Goal: Task Accomplishment & Management: Manage account settings

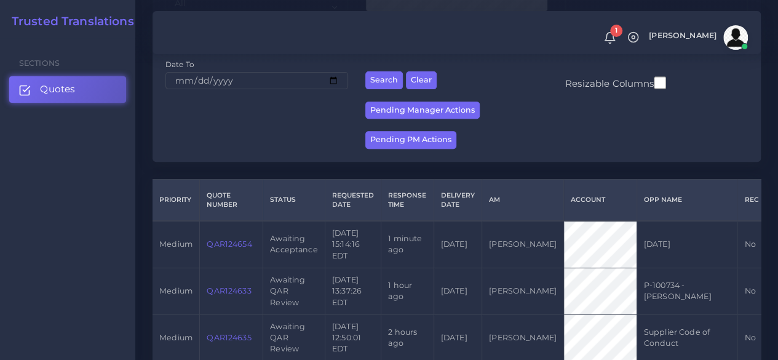
scroll to position [246, 0]
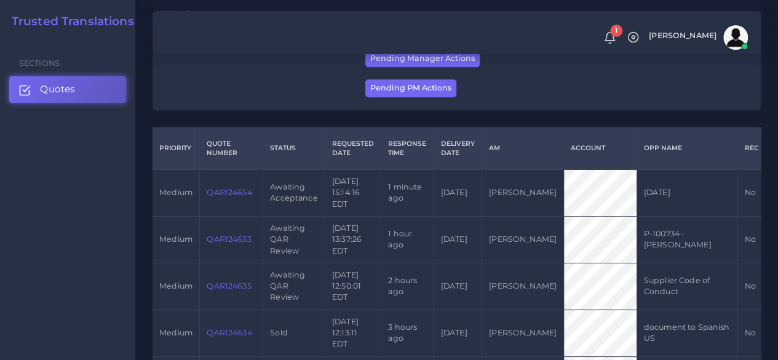
click at [244, 189] on link "QAR124654" at bounding box center [229, 192] width 45 height 9
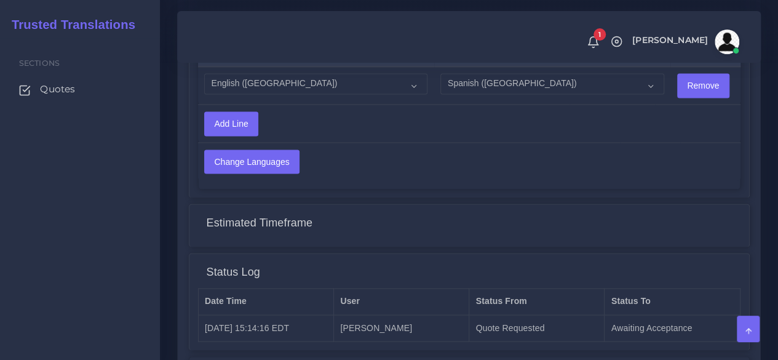
scroll to position [861, 0]
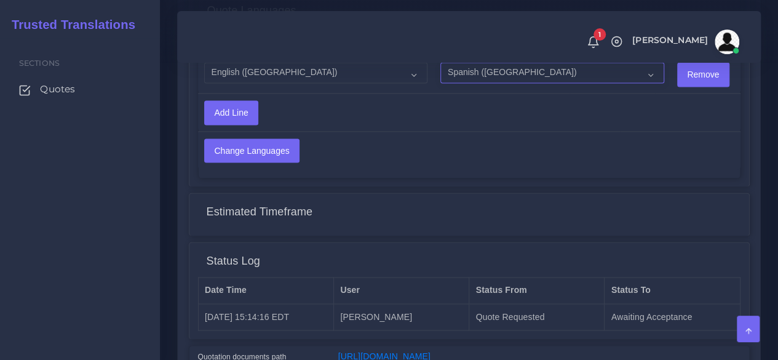
click at [462, 75] on select "Acoli Afar Afrikaans Akan Akateko [DEMOGRAPHIC_DATA] American Sign Language (AS…" at bounding box center [551, 72] width 223 height 21
select select "15"
click at [440, 63] on select "Acoli Afar Afrikaans Akan Akateko [DEMOGRAPHIC_DATA] American Sign Language (AS…" at bounding box center [551, 72] width 223 height 21
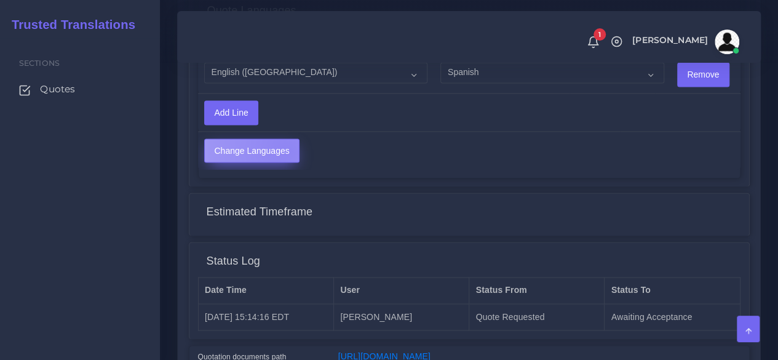
click at [285, 149] on input "Change Languages" at bounding box center [252, 150] width 94 height 23
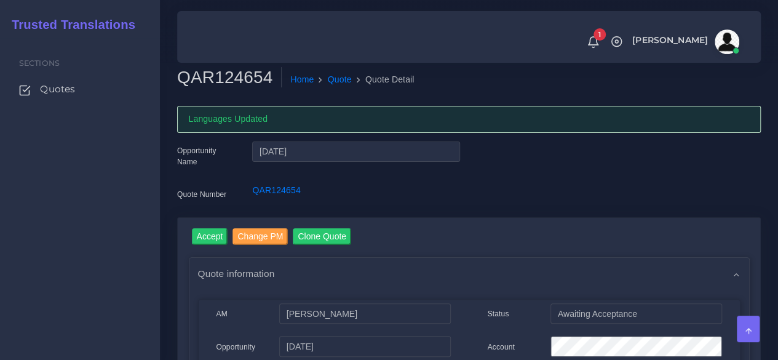
click at [239, 81] on h2 "QAR124654" at bounding box center [229, 77] width 105 height 21
copy h2 "QAR124654"
click at [218, 242] on input "Accept" at bounding box center [210, 236] width 36 height 17
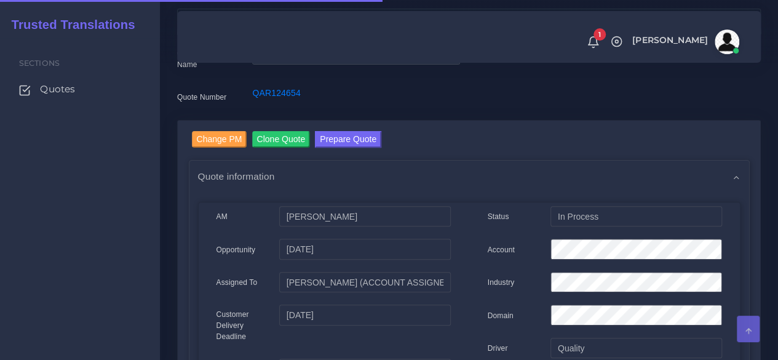
scroll to position [184, 0]
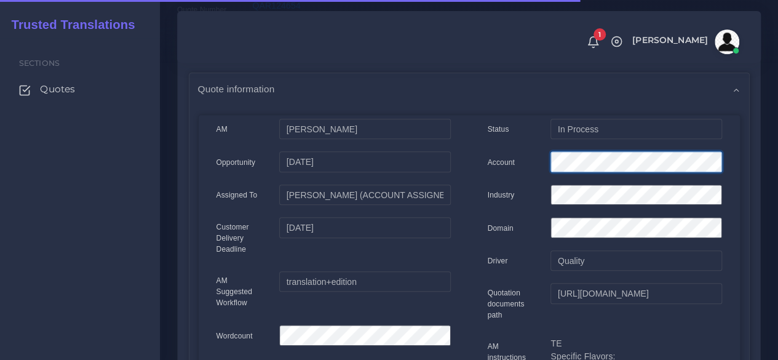
click at [528, 159] on div "Account" at bounding box center [604, 163] width 253 height 25
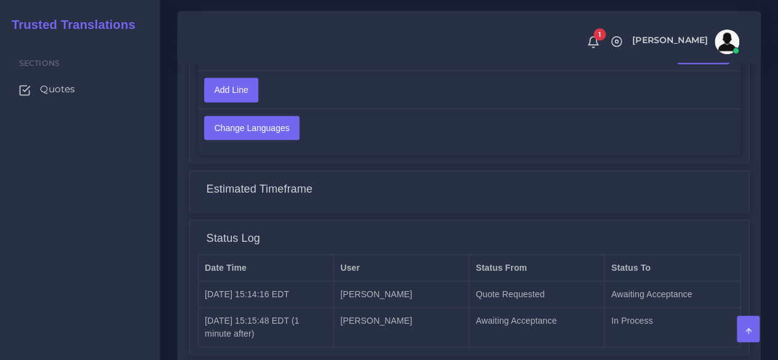
scroll to position [1034, 0]
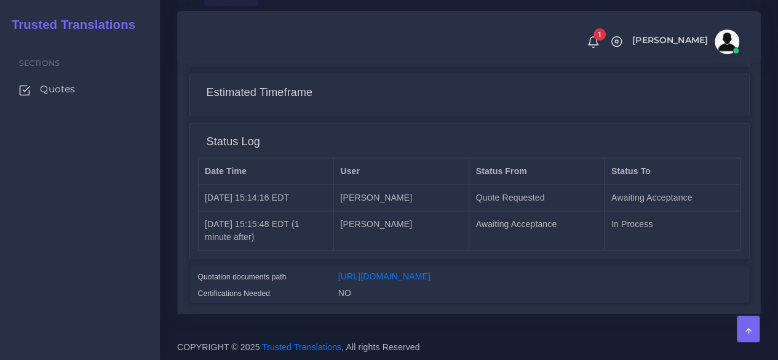
click at [386, 272] on div "[URL][DOMAIN_NAME]" at bounding box center [539, 277] width 421 height 17
click at [380, 271] on link "[URL][DOMAIN_NAME]" at bounding box center [384, 276] width 92 height 10
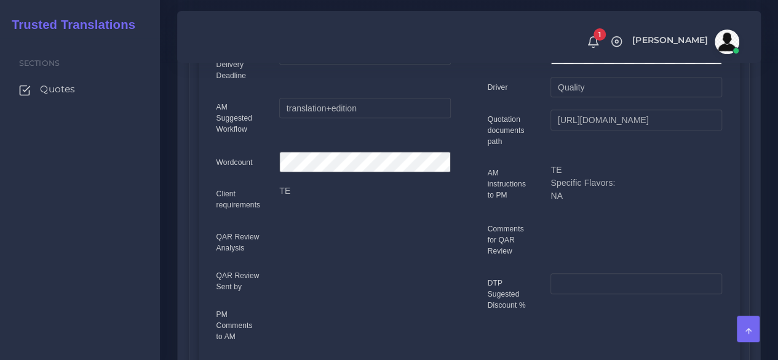
scroll to position [0, 0]
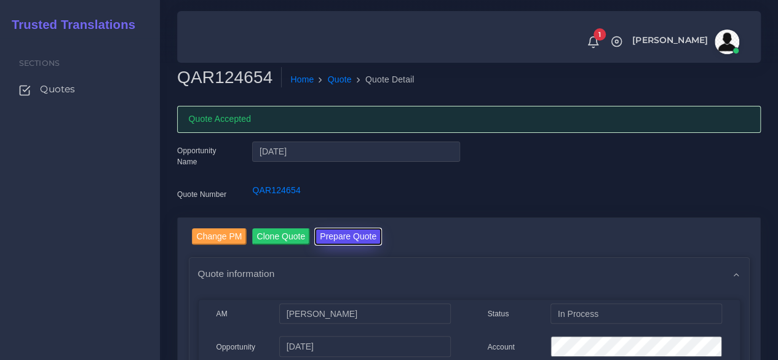
click at [349, 229] on button "Prepare Quote" at bounding box center [348, 236] width 66 height 17
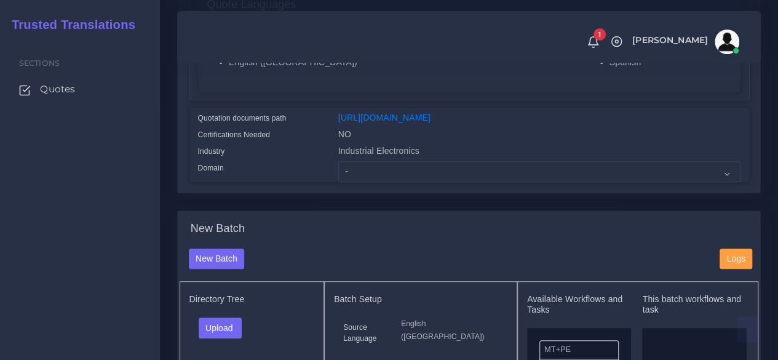
scroll to position [307, 0]
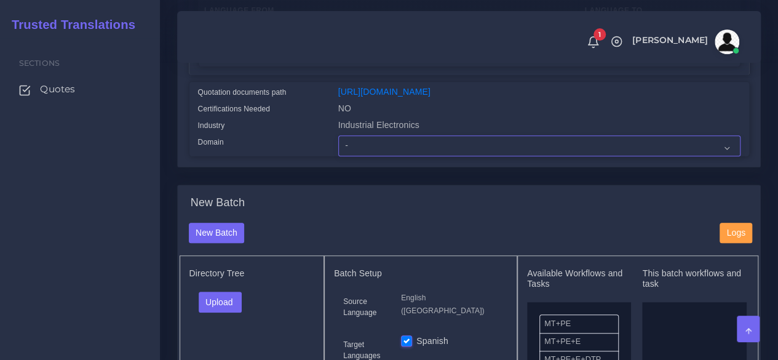
click at [368, 156] on select "- Advertising and Media Agriculture, Forestry and Fishing Architecture, Buildin…" at bounding box center [539, 145] width 402 height 21
select select "Industrial Electronics"
click at [338, 156] on select "- Advertising and Media Agriculture, Forestry and Fishing Architecture, Buildin…" at bounding box center [539, 145] width 402 height 21
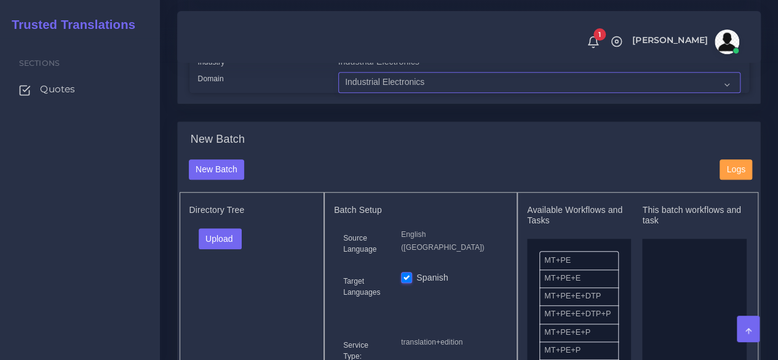
scroll to position [492, 0]
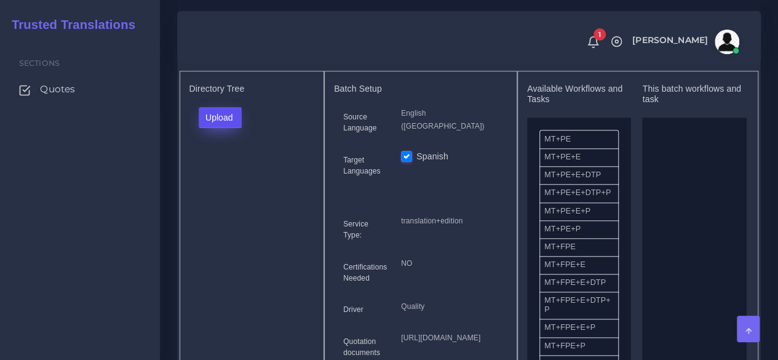
click at [231, 128] on button "Upload" at bounding box center [221, 117] width 44 height 21
click at [228, 172] on label "Files" at bounding box center [241, 163] width 85 height 15
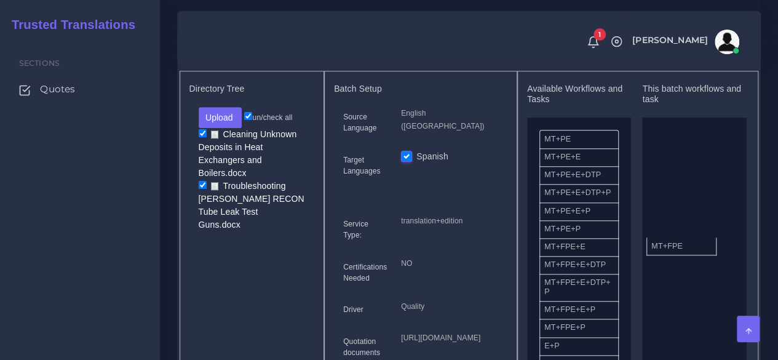
drag, startPoint x: 563, startPoint y: 277, endPoint x: 670, endPoint y: 269, distance: 107.3
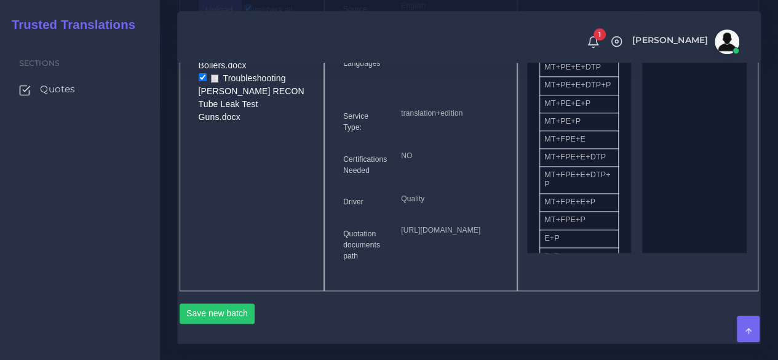
scroll to position [799, 0]
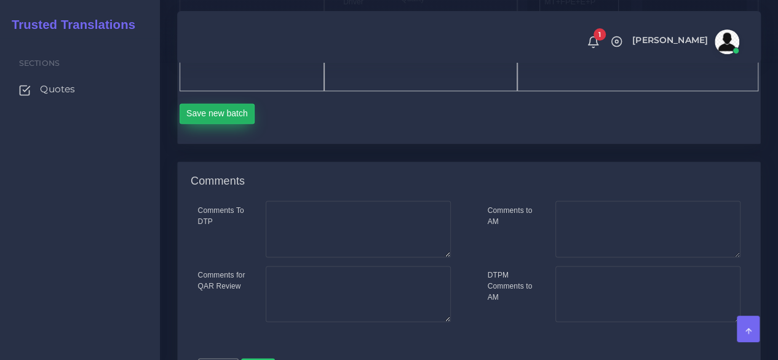
click at [225, 124] on button "Save new batch" at bounding box center [218, 113] width 76 height 21
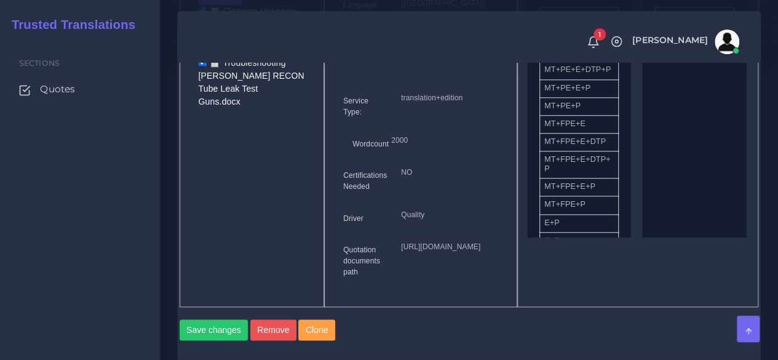
scroll to position [984, 0]
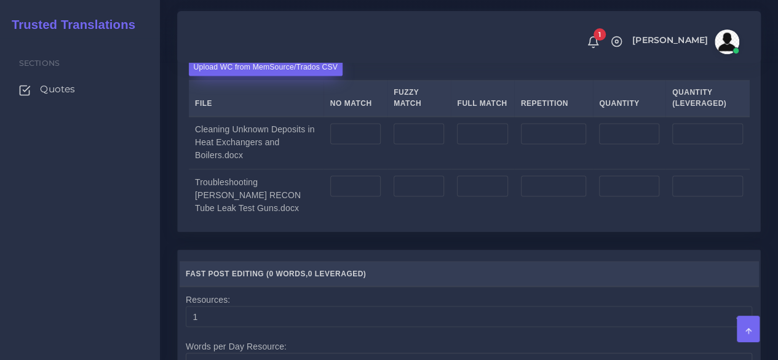
click at [282, 75] on label "Upload WC from MemSource/Trados CSV" at bounding box center [266, 66] width 154 height 17
click at [0, 0] on input "Upload WC from MemSource/Trados CSV" at bounding box center [0, 0] width 0 height 0
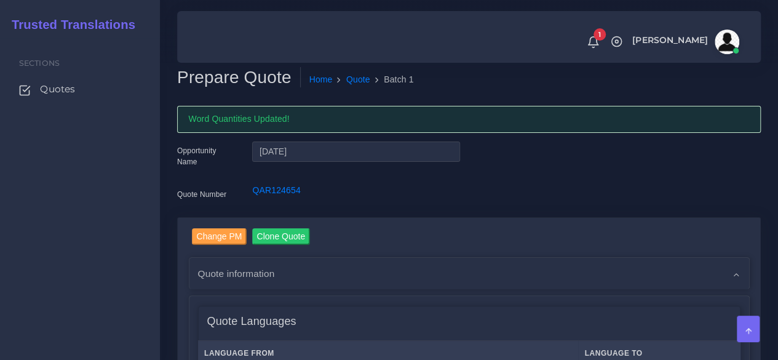
click at [114, 259] on div "Sections Quotes" at bounding box center [80, 199] width 160 height 322
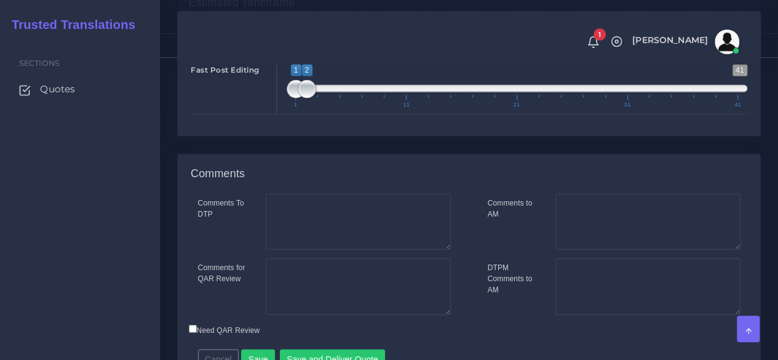
type input "1;1"
drag, startPoint x: 302, startPoint y: 176, endPoint x: 273, endPoint y: 176, distance: 28.9
click at [273, 114] on div "Fast Post Editing 1 41 1 2 1 — 2 1 11 21 31 41 1;1" at bounding box center [469, 86] width 576 height 57
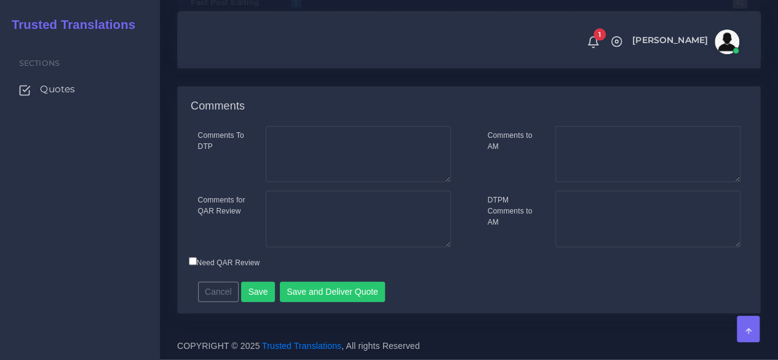
scroll to position [1564, 0]
click at [326, 304] on div "Comments To DTP Comments for QAR Review Cancel" at bounding box center [469, 219] width 582 height 187
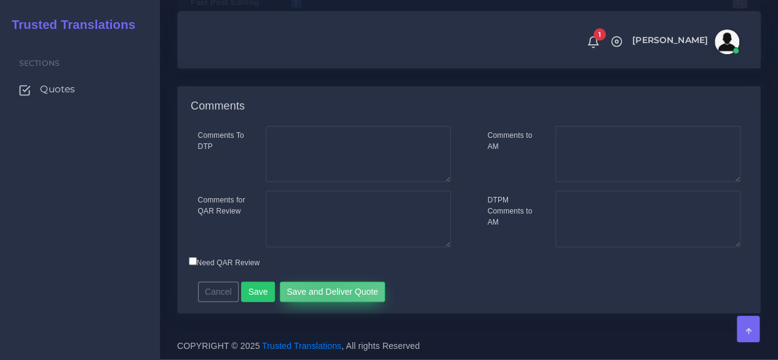
click at [322, 291] on button "Save and Deliver Quote" at bounding box center [333, 292] width 106 height 21
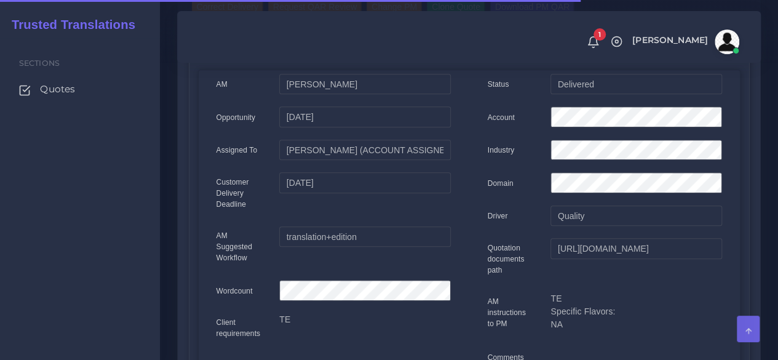
scroll to position [307, 0]
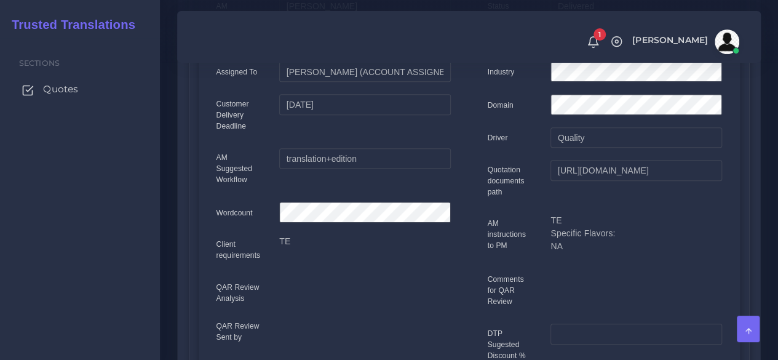
click at [48, 89] on span "Quotes" at bounding box center [60, 89] width 35 height 14
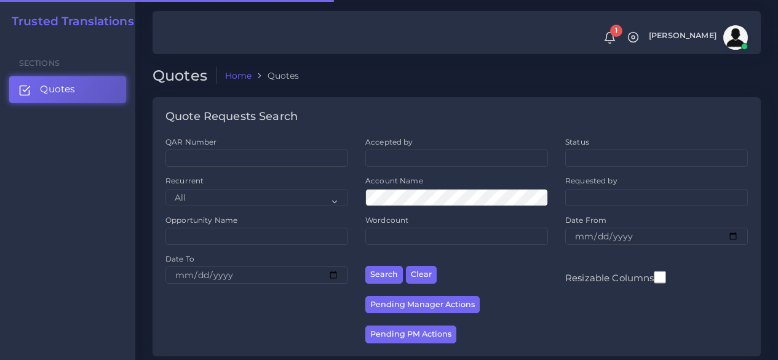
scroll to position [307, 0]
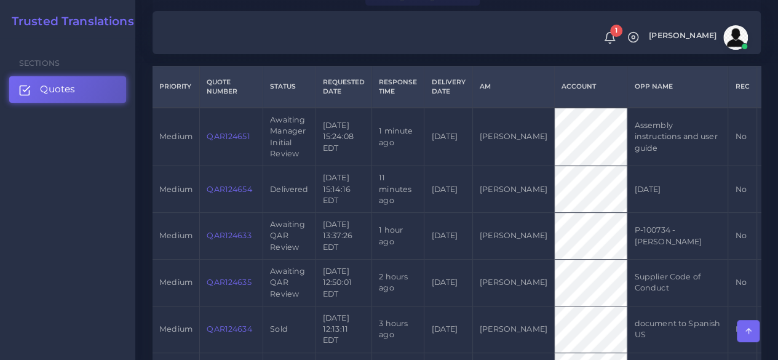
click at [235, 140] on link "QAR124651" at bounding box center [228, 136] width 43 height 9
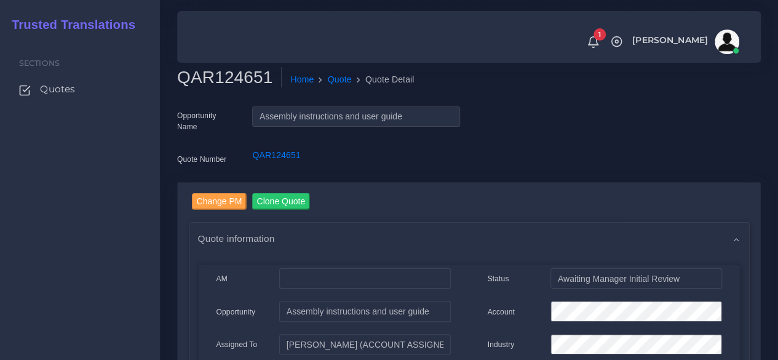
click at [236, 73] on h2 "QAR124651" at bounding box center [229, 77] width 105 height 21
copy h2 "QAR124651"
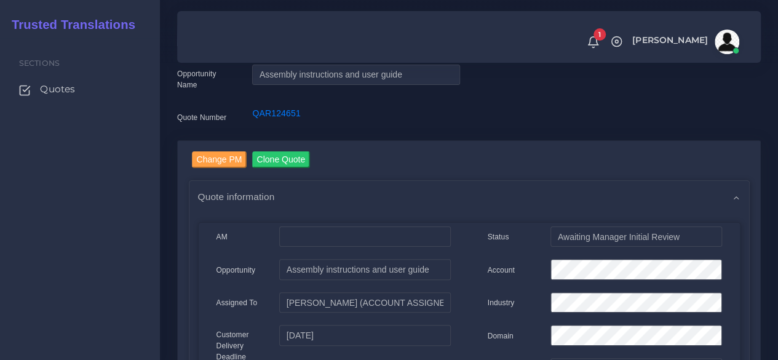
scroll to position [61, 0]
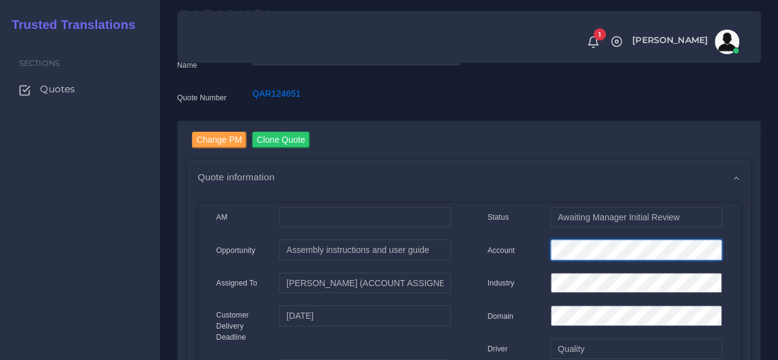
click at [519, 255] on div "Account" at bounding box center [604, 251] width 253 height 25
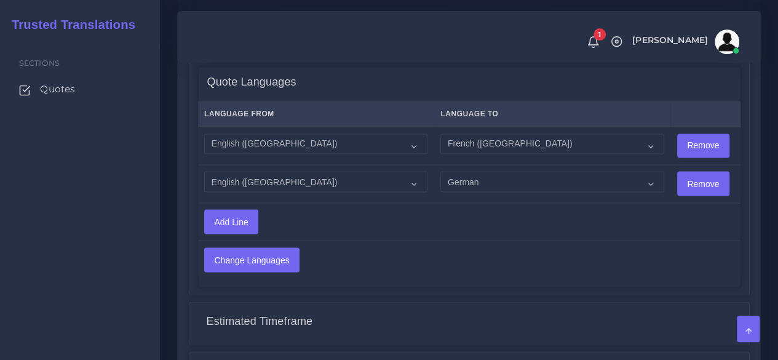
scroll to position [1168, 0]
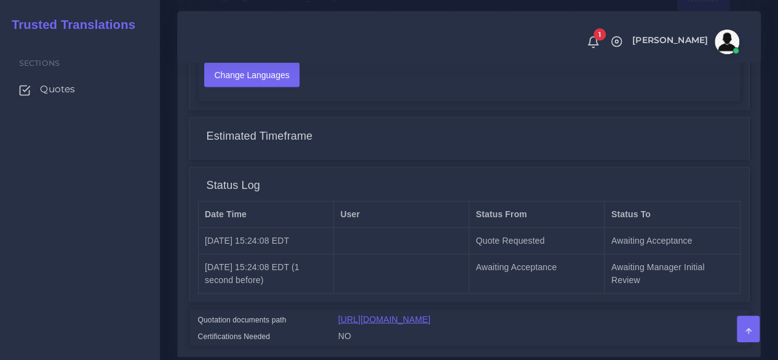
click at [411, 314] on link "[URL][DOMAIN_NAME]" at bounding box center [384, 319] width 92 height 10
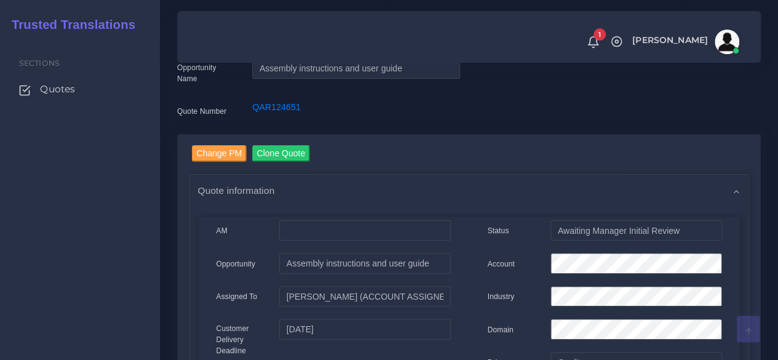
scroll to position [0, 0]
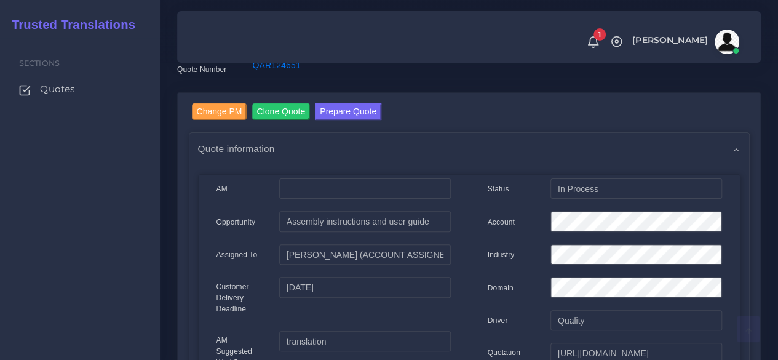
scroll to position [61, 0]
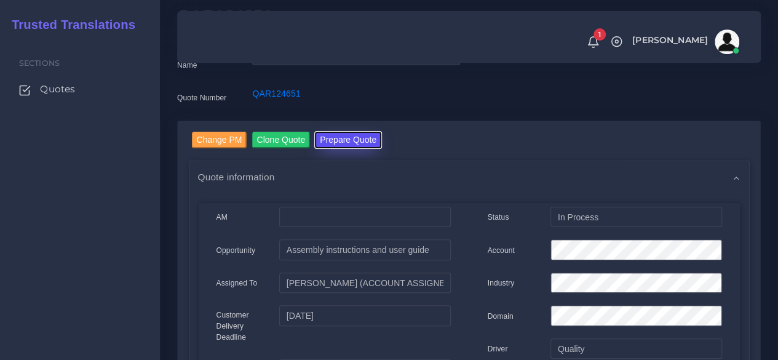
click at [326, 146] on button "Prepare Quote" at bounding box center [348, 140] width 66 height 17
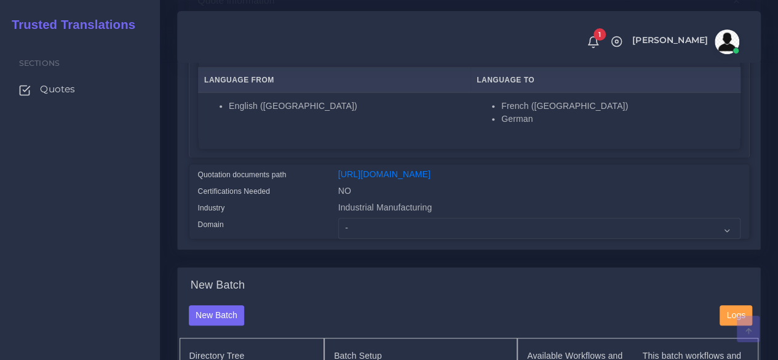
scroll to position [246, 0]
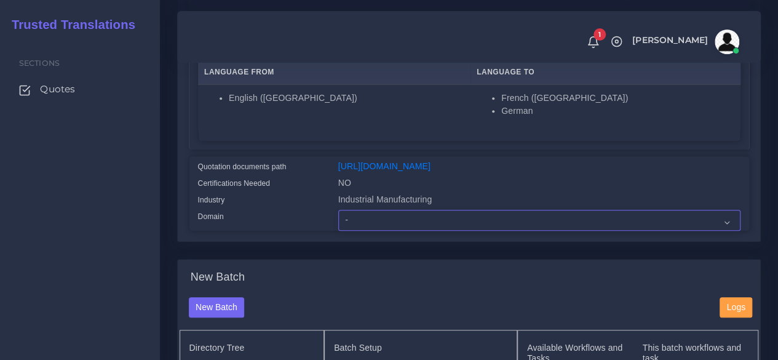
click at [374, 231] on select "- Advertising and Media Agriculture, Forestry and Fishing Architecture, Buildin…" at bounding box center [539, 220] width 402 height 21
select select "Industrial Manufacturing"
click at [338, 231] on select "- Advertising and Media Agriculture, Forestry and Fishing Architecture, Buildin…" at bounding box center [539, 220] width 402 height 21
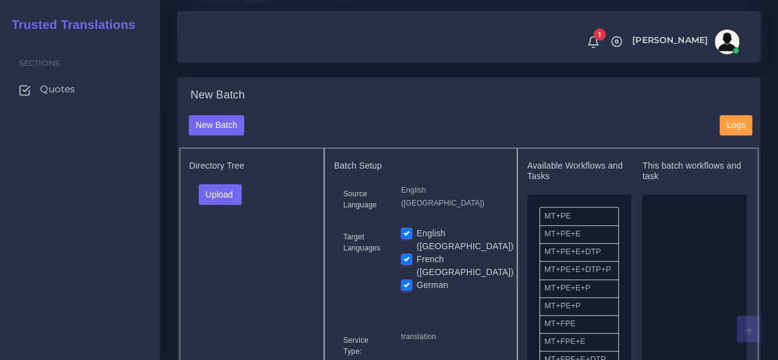
scroll to position [430, 0]
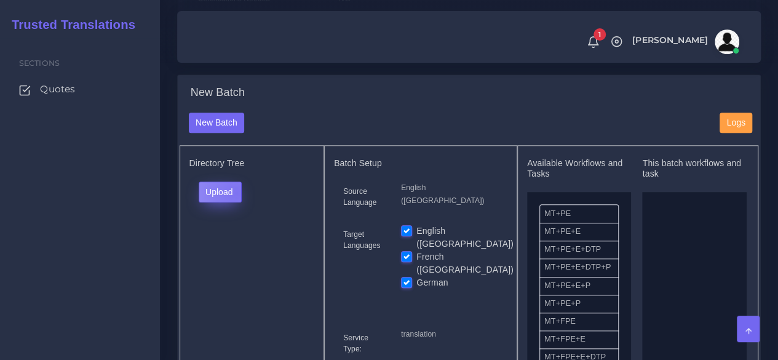
click at [235, 202] on button "Upload" at bounding box center [221, 191] width 44 height 21
click at [229, 246] on label "Files" at bounding box center [241, 238] width 85 height 15
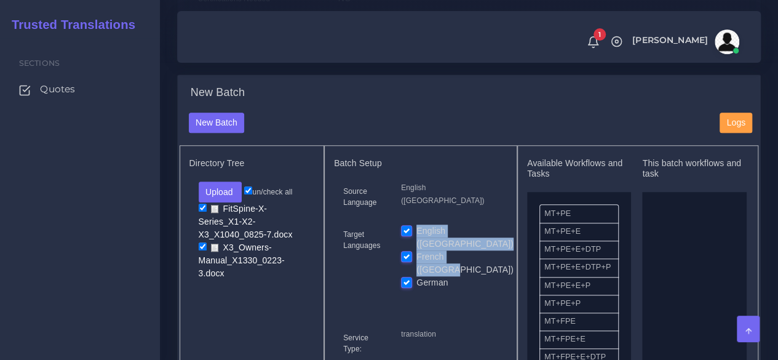
drag, startPoint x: 413, startPoint y: 251, endPoint x: 411, endPoint y: 261, distance: 10.0
click at [411, 261] on div "English (US) French (Canada) German" at bounding box center [449, 256] width 97 height 65
click at [416, 263] on label "French ([GEOGRAPHIC_DATA])" at bounding box center [464, 263] width 97 height 26
click at [409, 261] on input "French (Canada)" at bounding box center [406, 255] width 11 height 11
checkbox input "false"
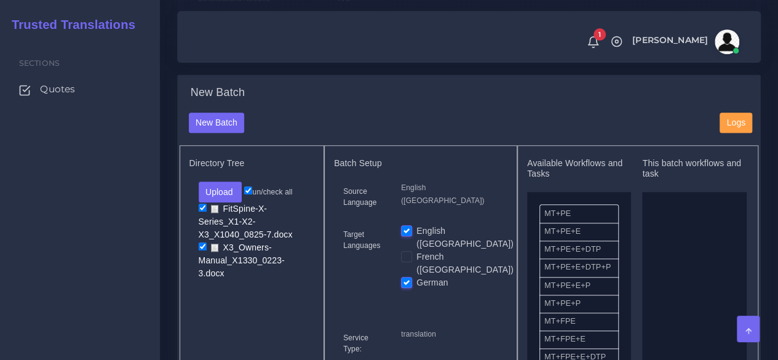
click at [416, 276] on label "German" at bounding box center [431, 282] width 31 height 13
click at [405, 276] on input "German" at bounding box center [406, 281] width 11 height 11
checkbox input "false"
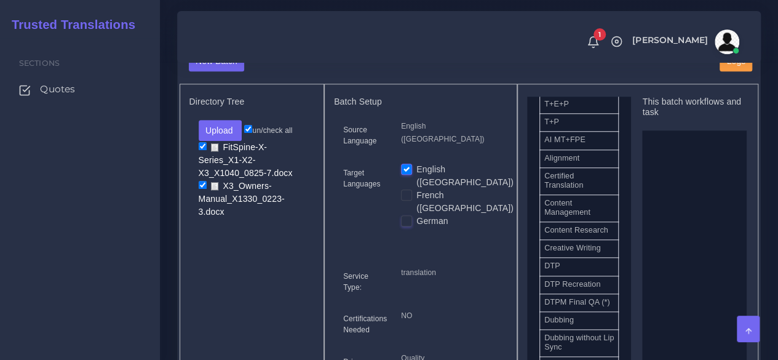
scroll to position [369, 0]
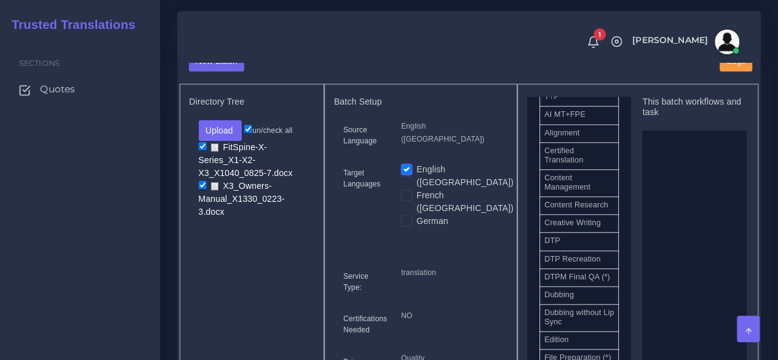
click at [416, 204] on label "French ([GEOGRAPHIC_DATA])" at bounding box center [464, 202] width 97 height 26
click at [409, 200] on input "French ([GEOGRAPHIC_DATA])" at bounding box center [406, 194] width 11 height 11
checkbox input "true"
click at [416, 217] on label "German" at bounding box center [431, 221] width 31 height 13
click at [408, 217] on input "German" at bounding box center [406, 220] width 11 height 11
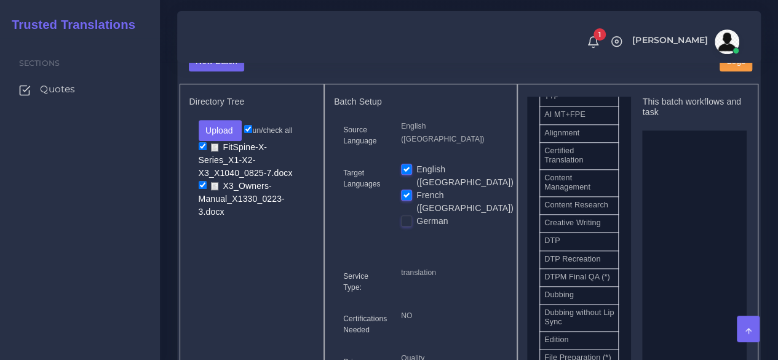
checkbox input "true"
click at [416, 189] on label "English ([GEOGRAPHIC_DATA])" at bounding box center [464, 176] width 97 height 26
click at [407, 174] on input "English ([GEOGRAPHIC_DATA])" at bounding box center [406, 168] width 11 height 11
checkbox input "false"
click at [146, 264] on div "Sections Quotes" at bounding box center [80, 199] width 160 height 322
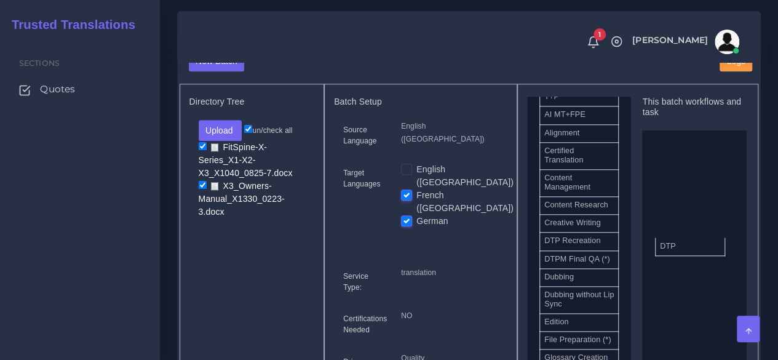
drag, startPoint x: 590, startPoint y: 271, endPoint x: 706, endPoint y: 263, distance: 115.9
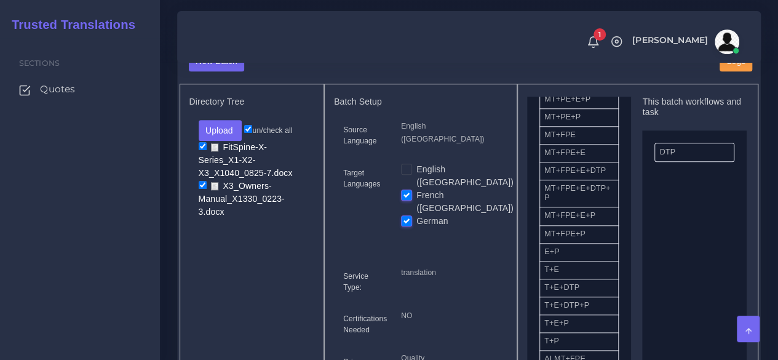
scroll to position [123, 0]
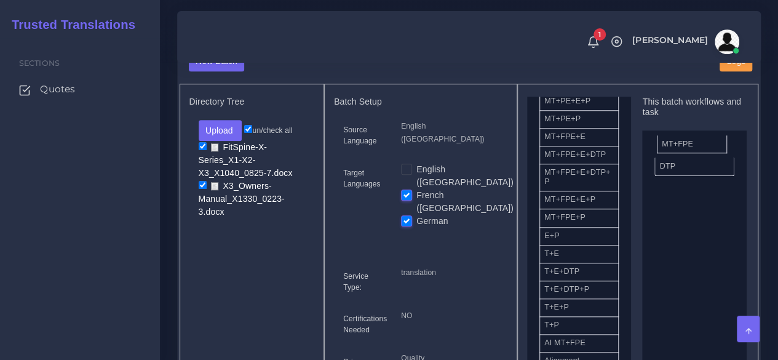
drag, startPoint x: 570, startPoint y: 168, endPoint x: 687, endPoint y: 168, distance: 117.4
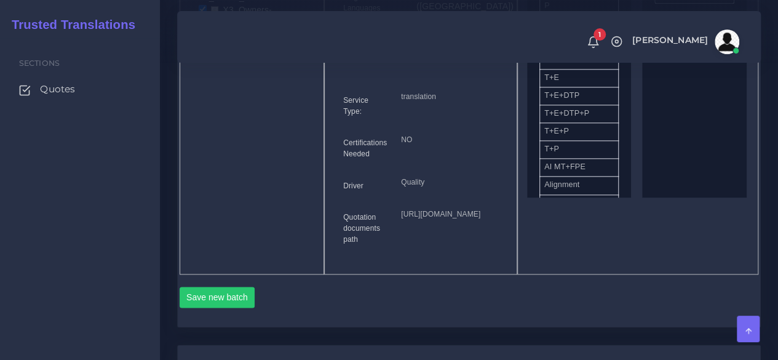
scroll to position [676, 0]
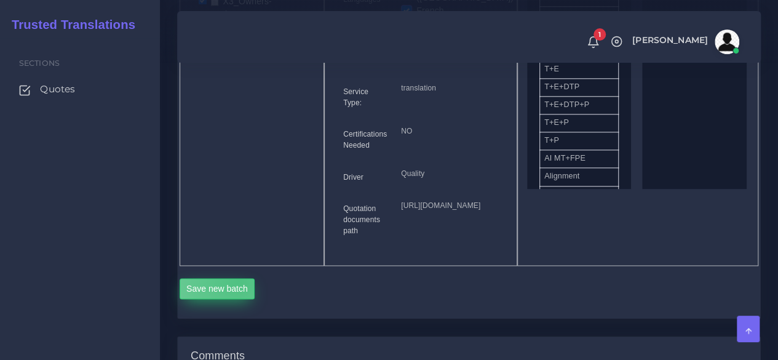
click at [238, 299] on button "Save new batch" at bounding box center [218, 288] width 76 height 21
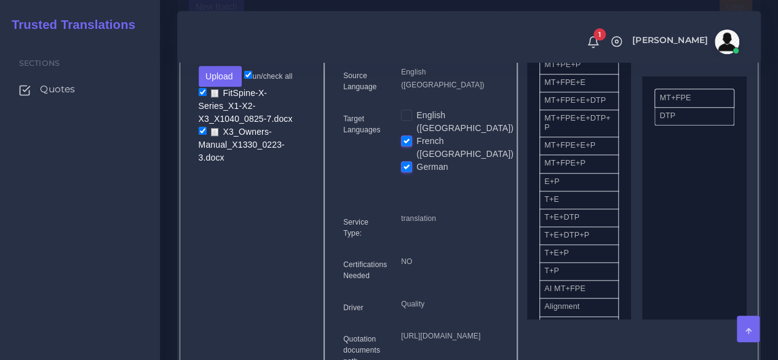
scroll to position [492, 0]
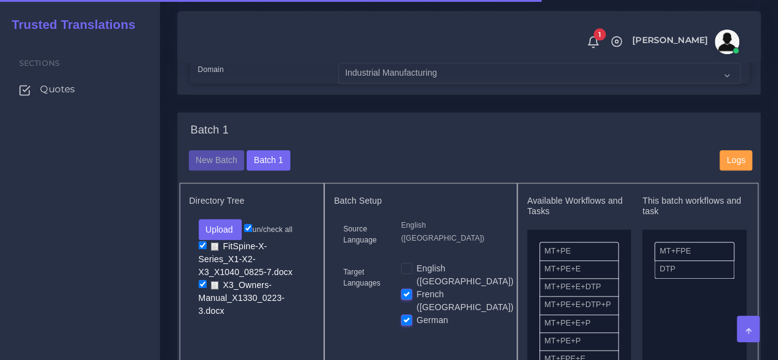
scroll to position [553, 0]
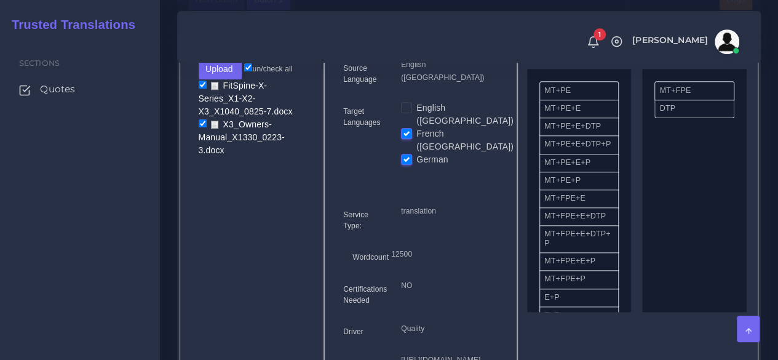
click at [416, 141] on label "French ([GEOGRAPHIC_DATA])" at bounding box center [464, 140] width 97 height 26
click at [406, 138] on input "French ([GEOGRAPHIC_DATA])" at bounding box center [406, 132] width 11 height 11
checkbox input "false"
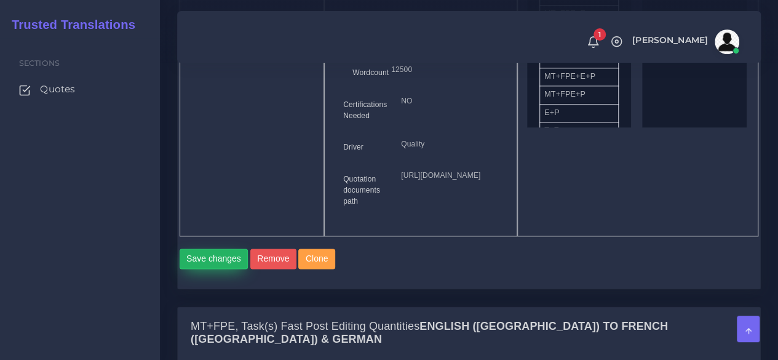
click at [229, 269] on button "Save changes" at bounding box center [214, 258] width 69 height 21
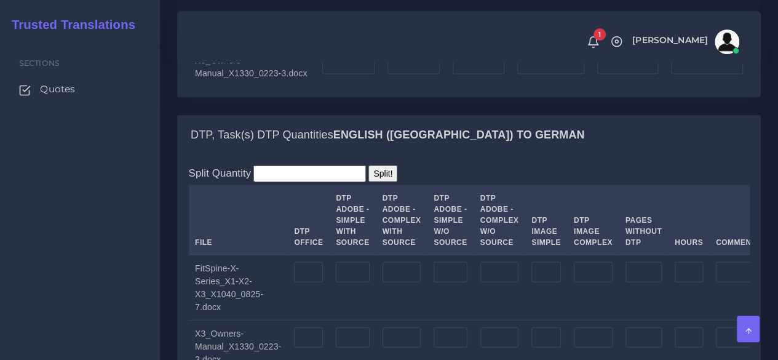
scroll to position [1291, 0]
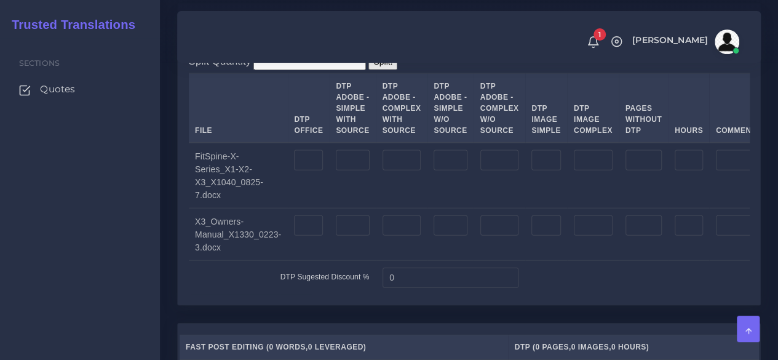
click at [103, 265] on div "Sections Quotes" at bounding box center [80, 199] width 160 height 322
click at [361, 171] on input "number" at bounding box center [352, 160] width 33 height 21
type input "14"
click at [398, 171] on input "number" at bounding box center [401, 160] width 39 height 21
type input "10"
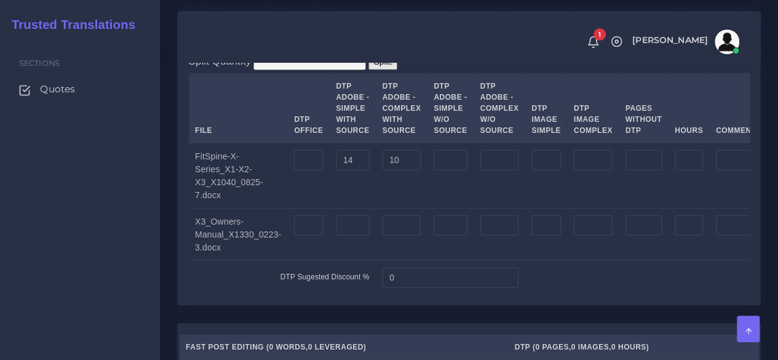
click at [149, 293] on div "Sections Quotes" at bounding box center [80, 199] width 160 height 322
click at [348, 236] on input "number" at bounding box center [352, 225] width 33 height 21
type input "5"
click at [402, 236] on input "5" at bounding box center [401, 225] width 39 height 21
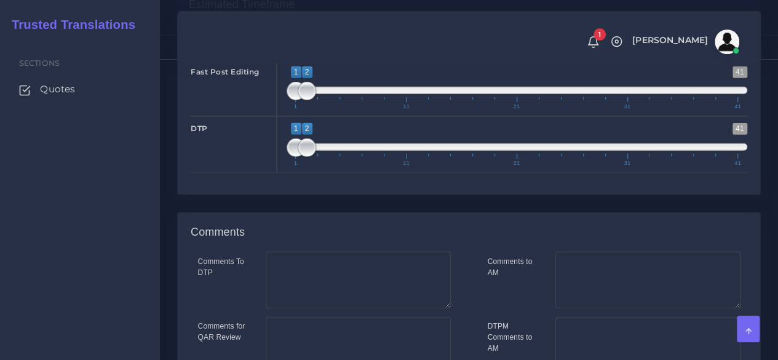
scroll to position [1937, 0]
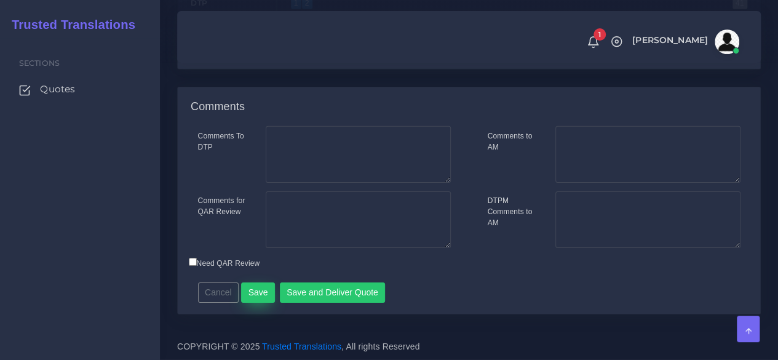
type input "5"
click at [259, 292] on button "Save" at bounding box center [258, 292] width 34 height 21
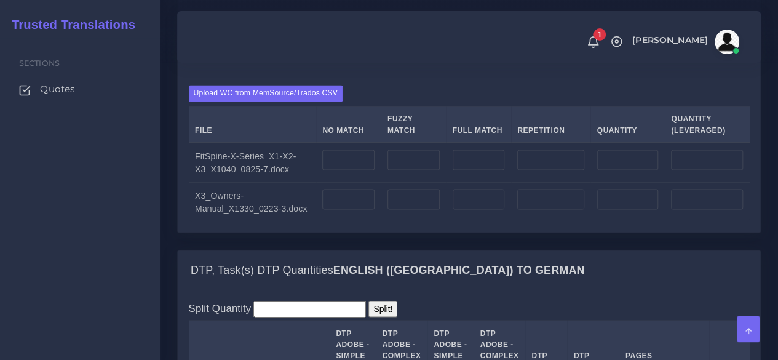
scroll to position [1045, 0]
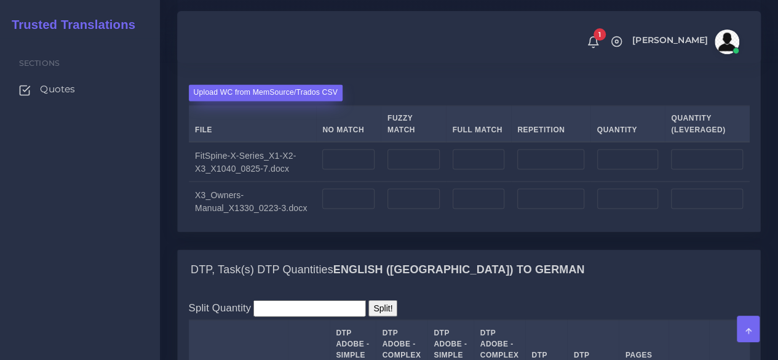
click at [267, 101] on label "Upload WC from MemSource/Trados CSV" at bounding box center [266, 92] width 154 height 17
click at [0, 0] on input "Upload WC from MemSource/Trados CSV" at bounding box center [0, 0] width 0 height 0
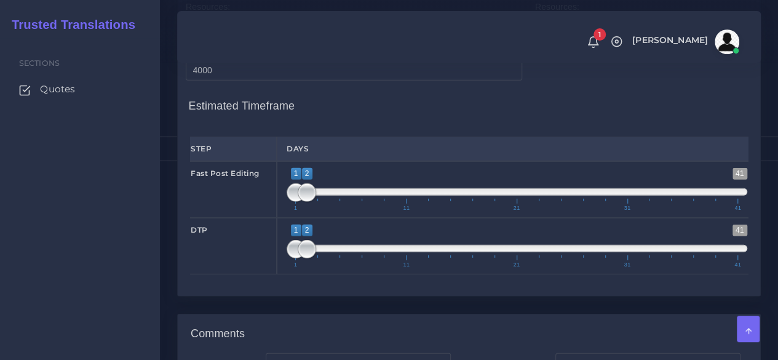
scroll to position [1722, 0]
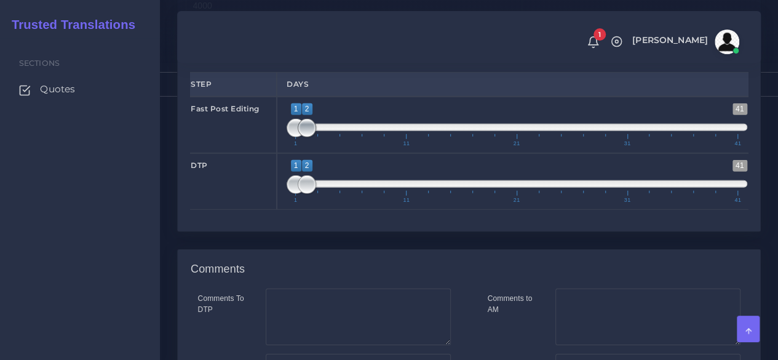
type input "1;3"
drag, startPoint x: 306, startPoint y: 181, endPoint x: 315, endPoint y: 180, distance: 8.8
click at [315, 137] on span at bounding box center [318, 128] width 18 height 18
drag, startPoint x: 309, startPoint y: 239, endPoint x: 336, endPoint y: 237, distance: 27.2
click at [336, 194] on span at bounding box center [340, 184] width 18 height 18
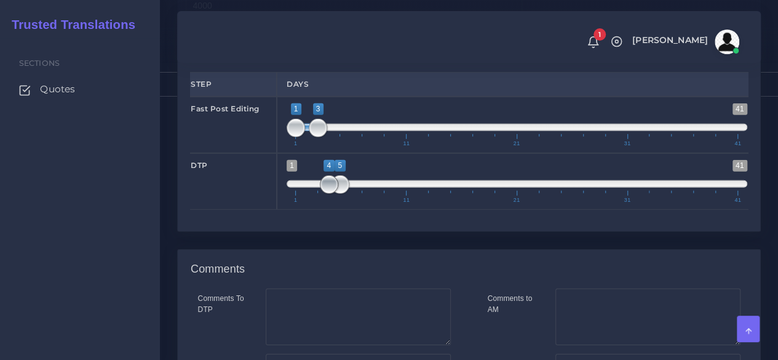
type input "3;5"
drag, startPoint x: 289, startPoint y: 237, endPoint x: 312, endPoint y: 244, distance: 23.9
click at [312, 194] on span at bounding box center [318, 184] width 18 height 18
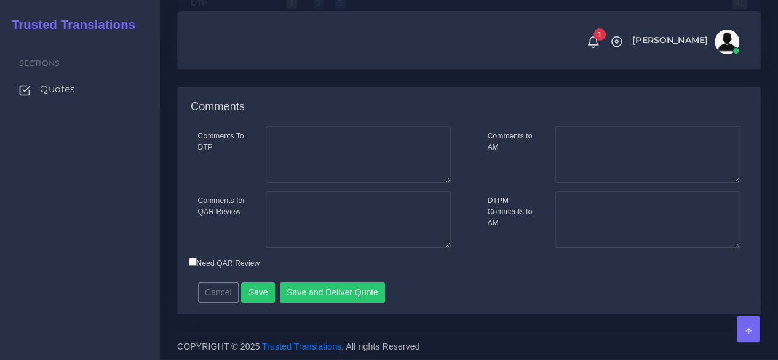
scroll to position [1906, 0]
click at [262, 303] on button "Save" at bounding box center [258, 292] width 34 height 21
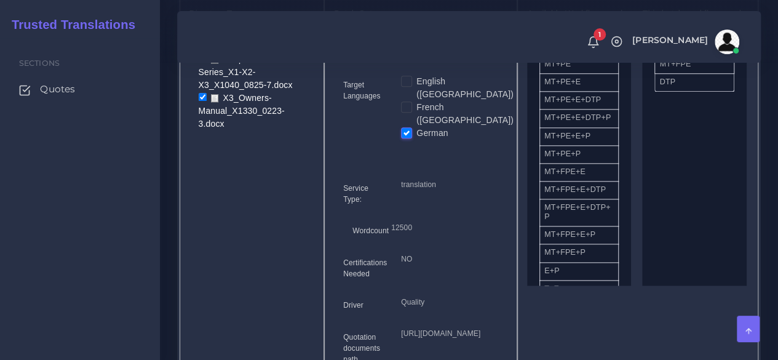
scroll to position [553, 0]
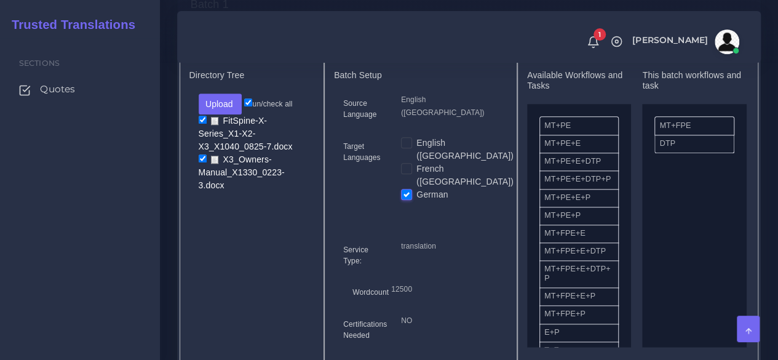
click at [465, 240] on p "translation" at bounding box center [449, 246] width 97 height 13
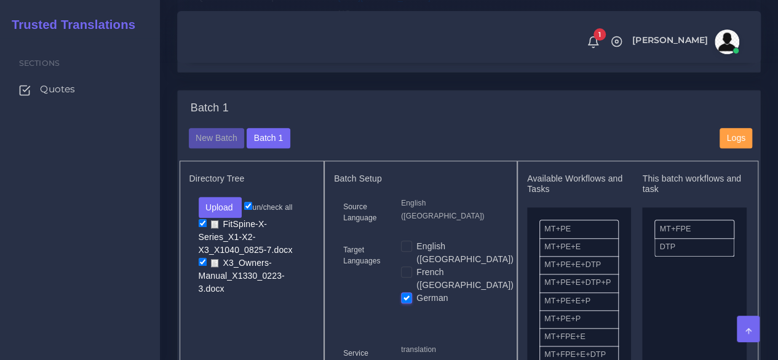
scroll to position [430, 0]
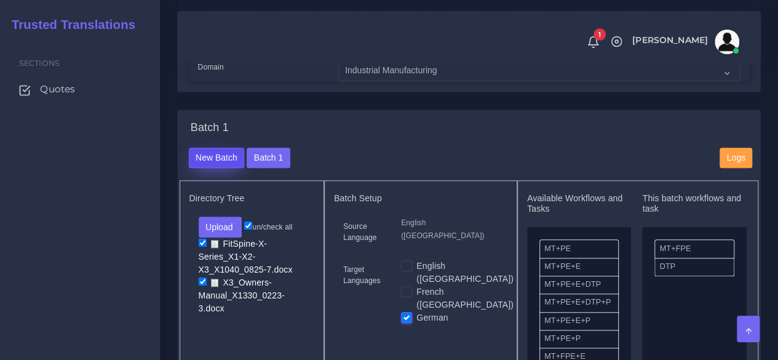
click at [232, 168] on button "New Batch" at bounding box center [217, 158] width 56 height 21
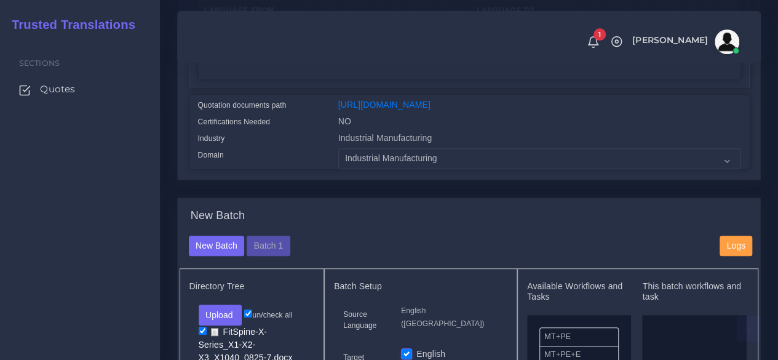
scroll to position [492, 0]
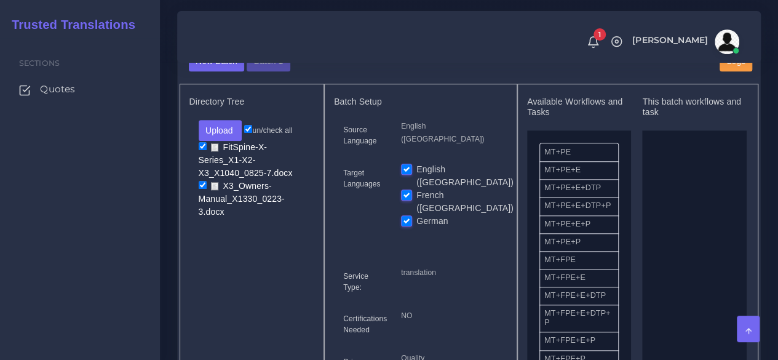
click at [416, 188] on label "English ([GEOGRAPHIC_DATA])" at bounding box center [464, 176] width 97 height 26
click at [408, 174] on input "English ([GEOGRAPHIC_DATA])" at bounding box center [406, 168] width 11 height 11
checkbox input "false"
click at [416, 216] on label "German" at bounding box center [431, 221] width 31 height 13
click at [411, 216] on input "German" at bounding box center [406, 220] width 11 height 11
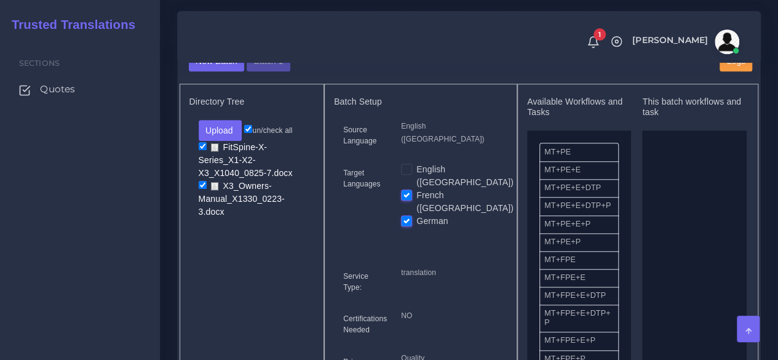
checkbox input "false"
drag, startPoint x: 571, startPoint y: 291, endPoint x: 694, endPoint y: 270, distance: 124.1
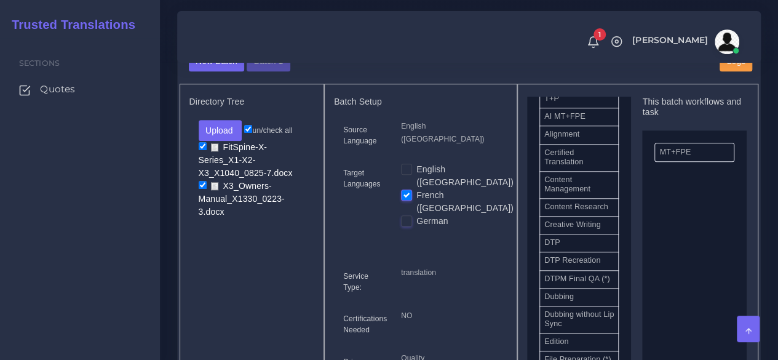
scroll to position [369, 0]
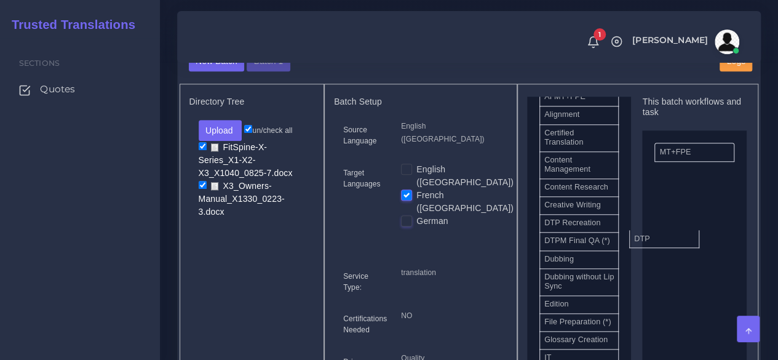
drag, startPoint x: 584, startPoint y: 263, endPoint x: 674, endPoint y: 265, distance: 89.8
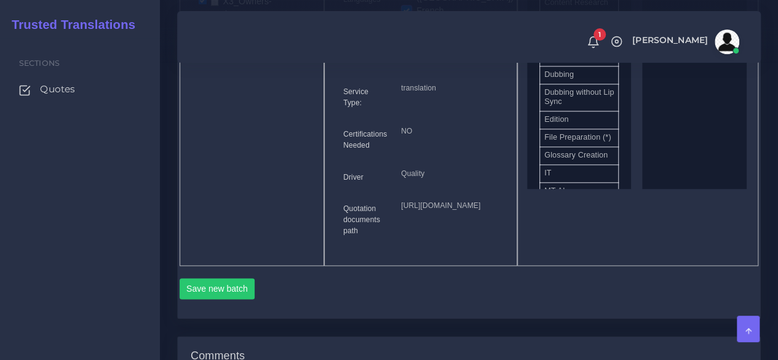
scroll to position [738, 0]
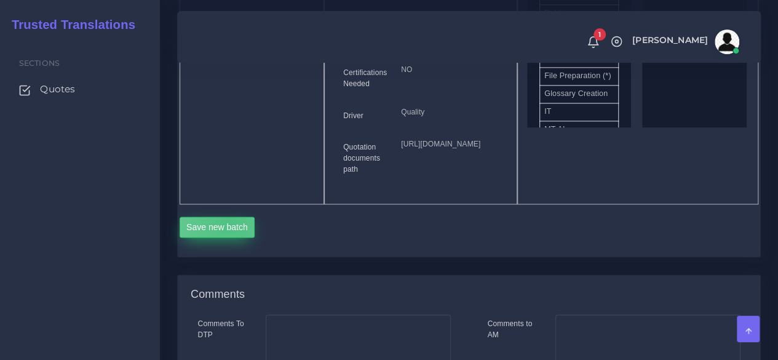
click at [229, 237] on button "Save new batch" at bounding box center [218, 226] width 76 height 21
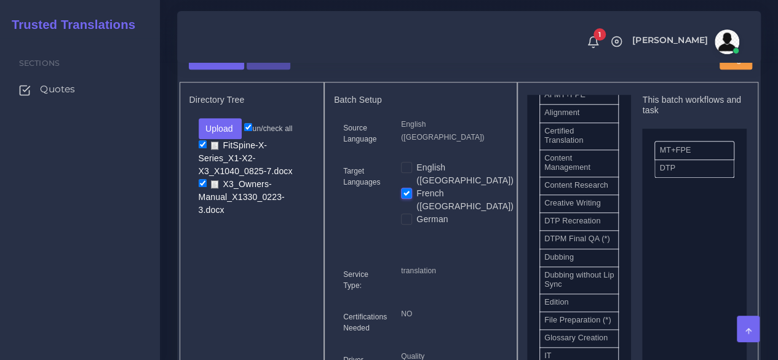
scroll to position [492, 0]
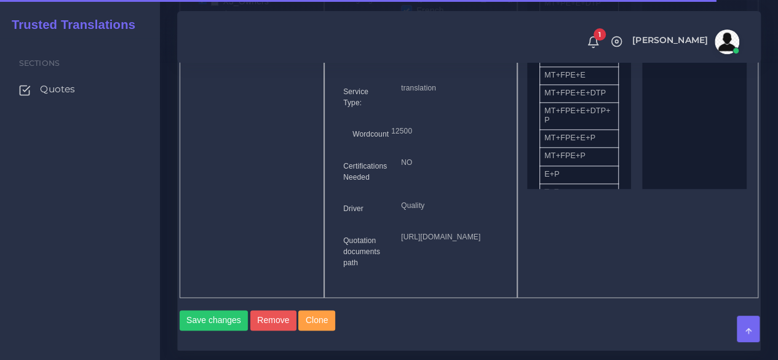
scroll to position [984, 0]
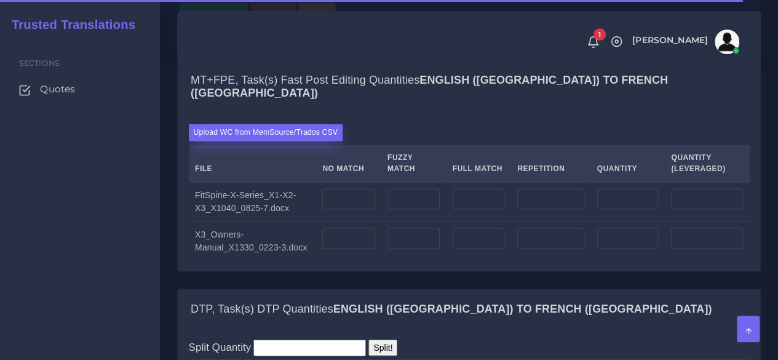
click at [301, 140] on label "Upload WC from MemSource/Trados CSV" at bounding box center [266, 132] width 154 height 17
click at [0, 0] on input "Upload WC from MemSource/Trados CSV" at bounding box center [0, 0] width 0 height 0
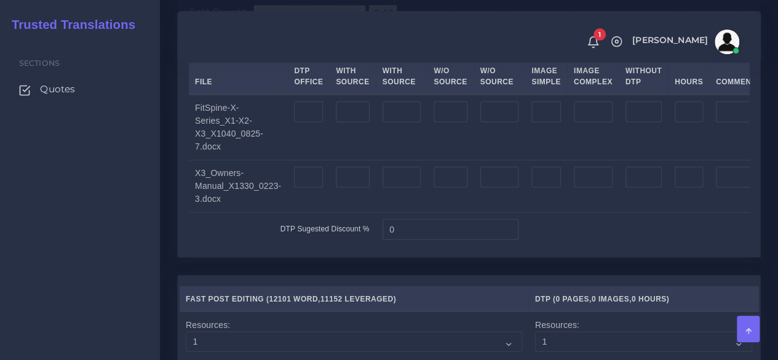
scroll to position [1414, 0]
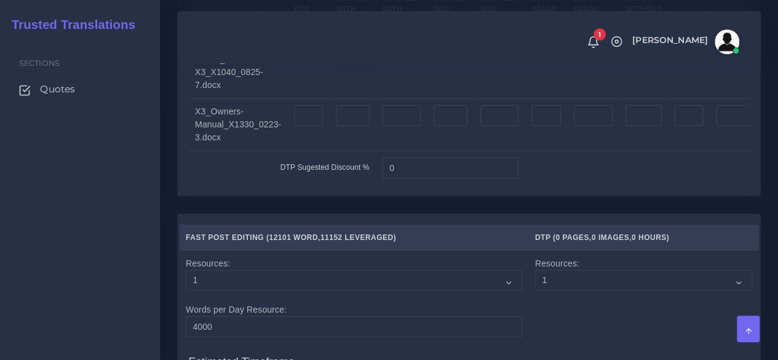
click at [352, 61] on input "number" at bounding box center [352, 50] width 33 height 21
type input "14"
click at [408, 61] on input "number" at bounding box center [401, 50] width 39 height 21
type input "10"
click at [359, 126] on input "number" at bounding box center [352, 115] width 33 height 21
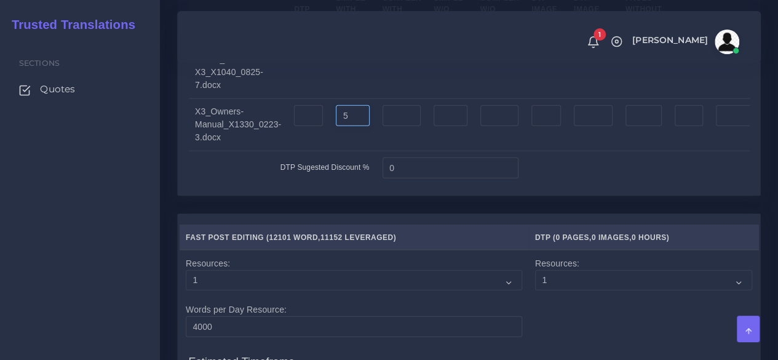
type input "5"
click at [389, 126] on input "number" at bounding box center [401, 115] width 39 height 21
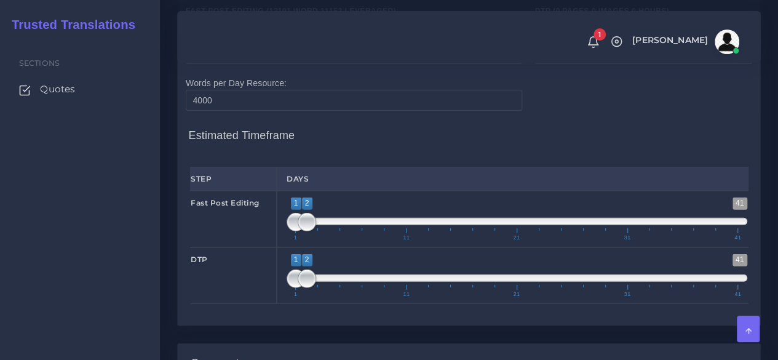
scroll to position [1660, 0]
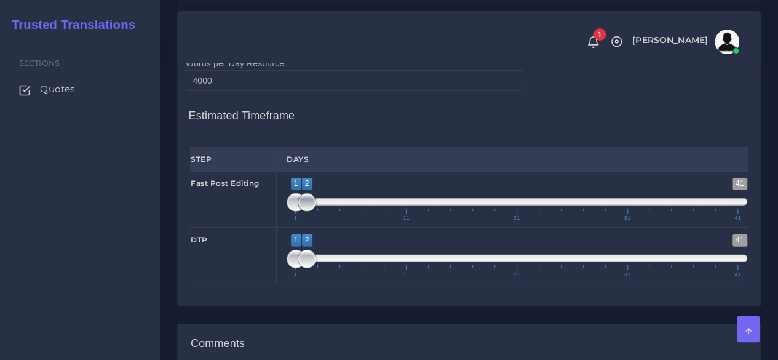
type input "5"
type input "1;3"
drag, startPoint x: 304, startPoint y: 242, endPoint x: 317, endPoint y: 245, distance: 13.9
click at [317, 212] on span at bounding box center [318, 202] width 18 height 18
drag, startPoint x: 309, startPoint y: 304, endPoint x: 342, endPoint y: 303, distance: 33.3
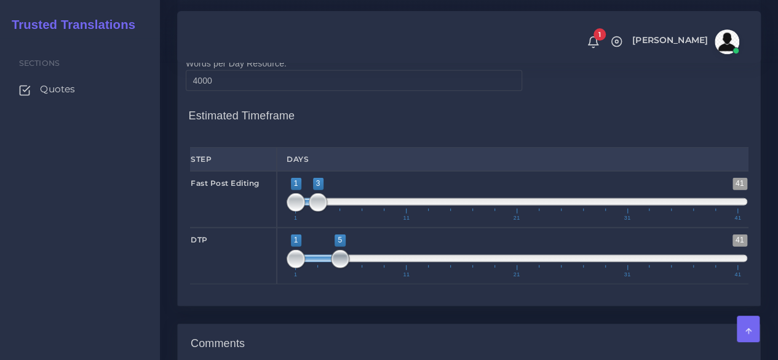
click at [342, 268] on span at bounding box center [340, 259] width 18 height 18
type input "3;5"
drag, startPoint x: 300, startPoint y: 302, endPoint x: 316, endPoint y: 302, distance: 16.0
click at [316, 268] on span at bounding box center [318, 259] width 18 height 18
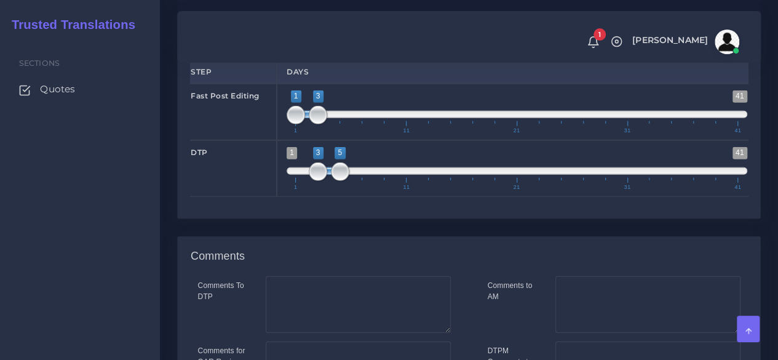
scroll to position [1875, 0]
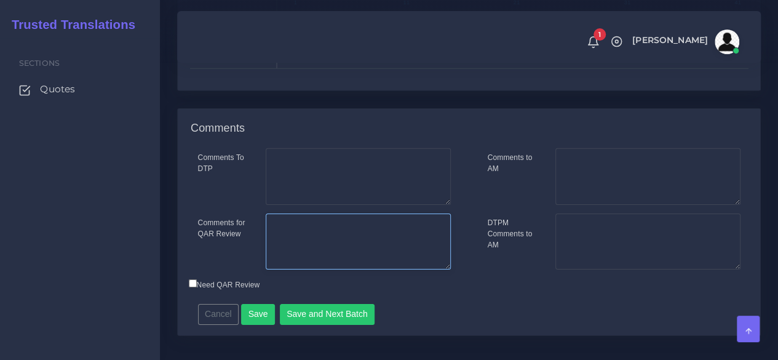
click at [398, 270] on textarea "Comments for QAR Review" at bounding box center [358, 241] width 185 height 57
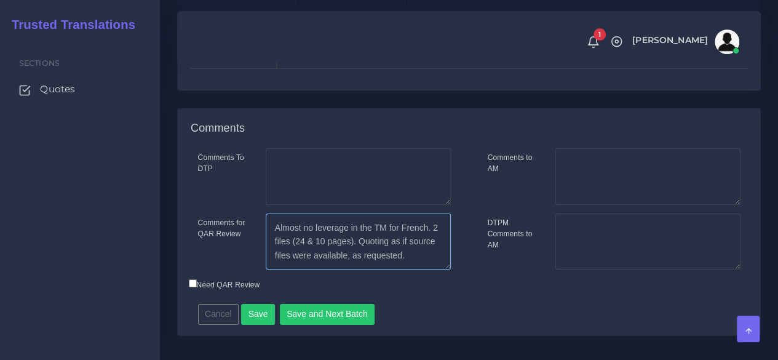
type textarea "Almost no leverage in the TM for French. 2 files (24 & 10 pages). Quoting as if…"
click at [579, 205] on textarea "Comments to AM" at bounding box center [647, 176] width 185 height 57
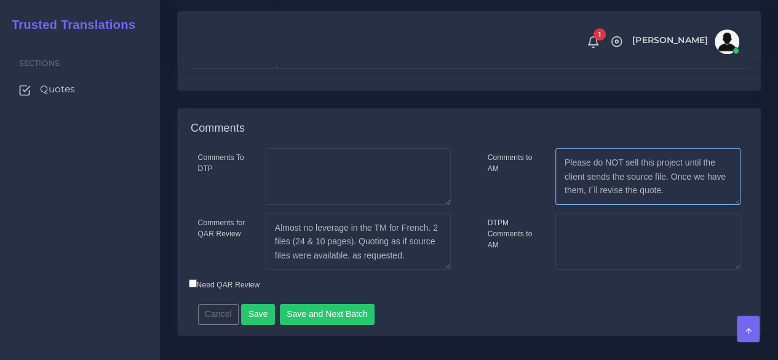
scroll to position [1937, 0]
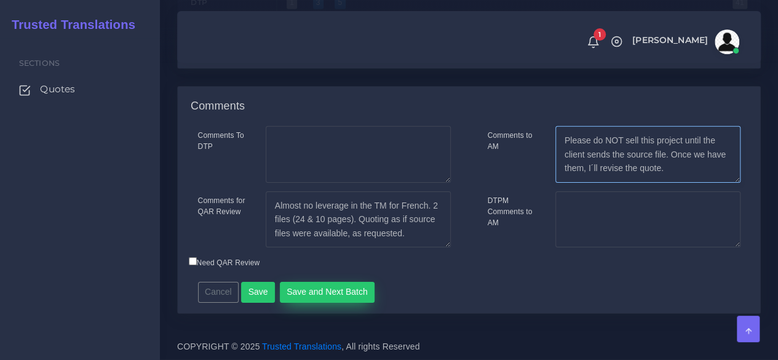
type textarea "Please do NOT sell this project until the client sends the source file. Once we…"
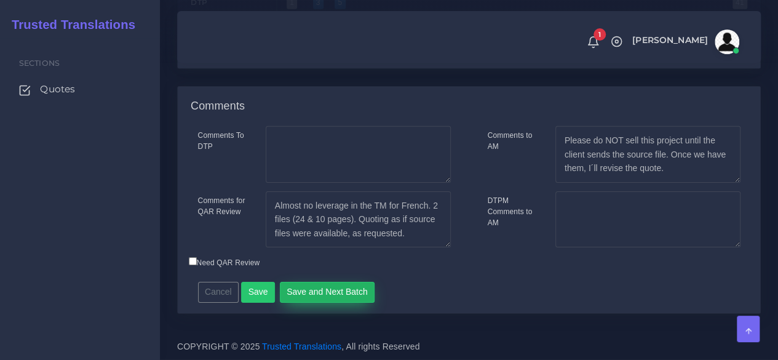
click at [350, 292] on button "Save and Next Batch" at bounding box center [327, 292] width 95 height 21
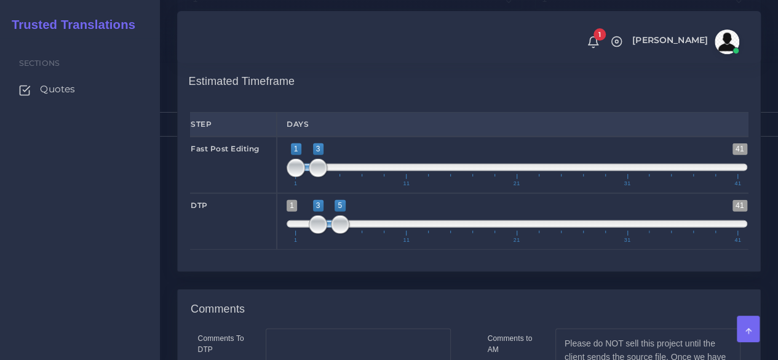
scroll to position [1845, 0]
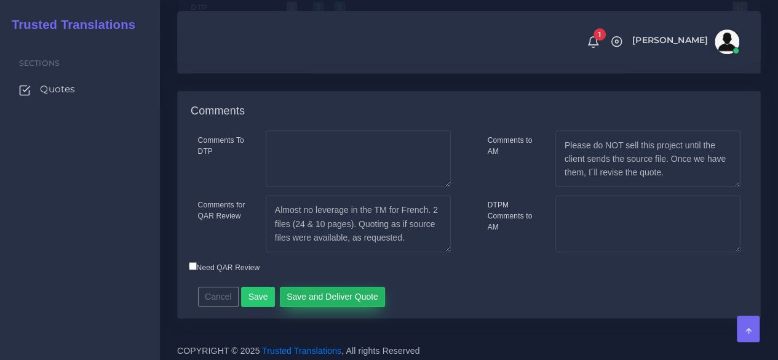
click at [321, 307] on button "Save and Deliver Quote" at bounding box center [333, 297] width 106 height 21
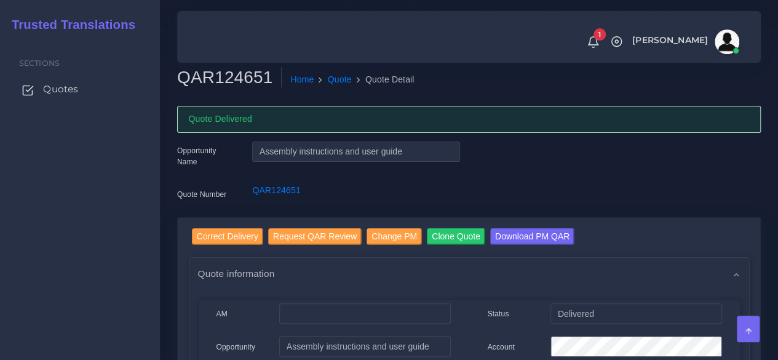
click at [63, 91] on span "Quotes" at bounding box center [60, 89] width 35 height 14
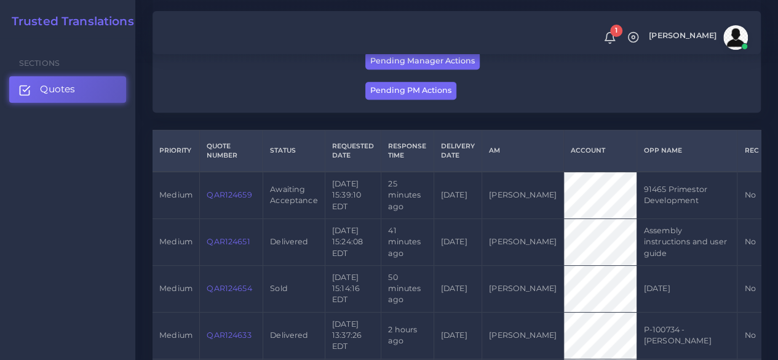
scroll to position [246, 0]
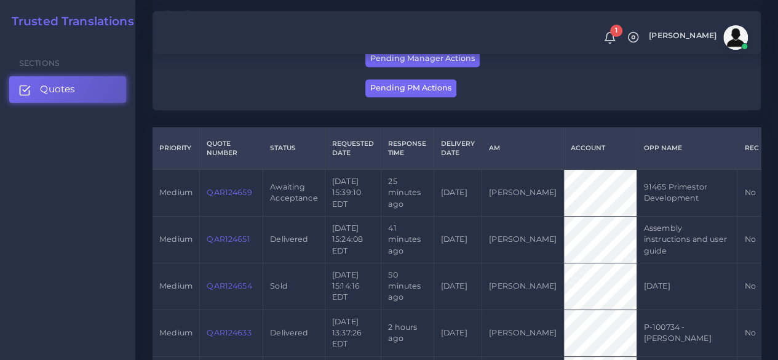
click at [240, 190] on link "QAR124659" at bounding box center [229, 192] width 45 height 9
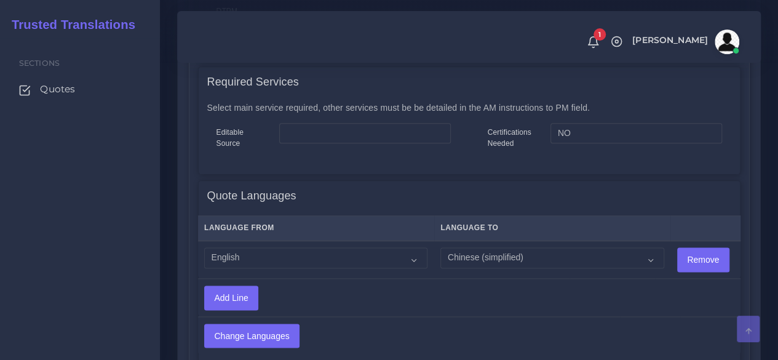
scroll to position [676, 0]
click at [344, 255] on select "Acoli Afar Afrikaans Akan Akateko [DEMOGRAPHIC_DATA] American Sign Language (AS…" at bounding box center [315, 257] width 223 height 21
select select "14001"
click at [204, 247] on select "Acoli Afar Afrikaans Akan Akateko [DEMOGRAPHIC_DATA] American Sign Language (AS…" at bounding box center [315, 257] width 223 height 21
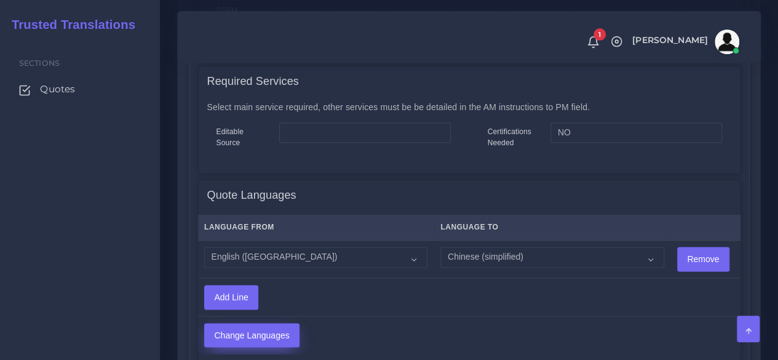
click at [268, 330] on input "Change Languages" at bounding box center [252, 334] width 94 height 23
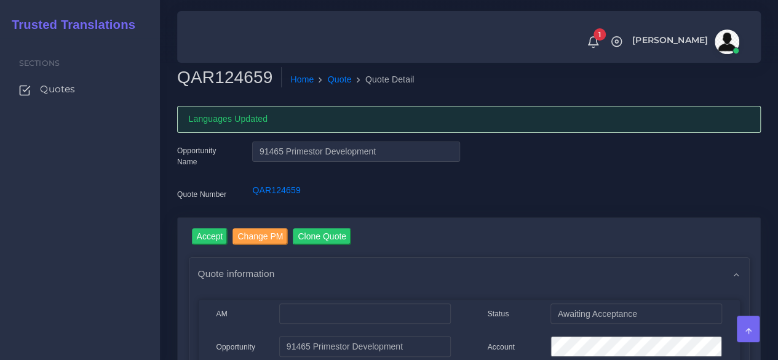
click at [233, 76] on h2 "QAR124659" at bounding box center [229, 77] width 105 height 21
copy h2 "QAR124659"
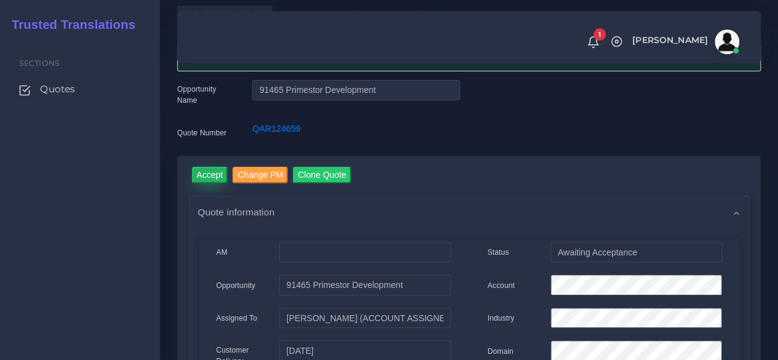
click at [198, 175] on input "Accept" at bounding box center [210, 175] width 36 height 17
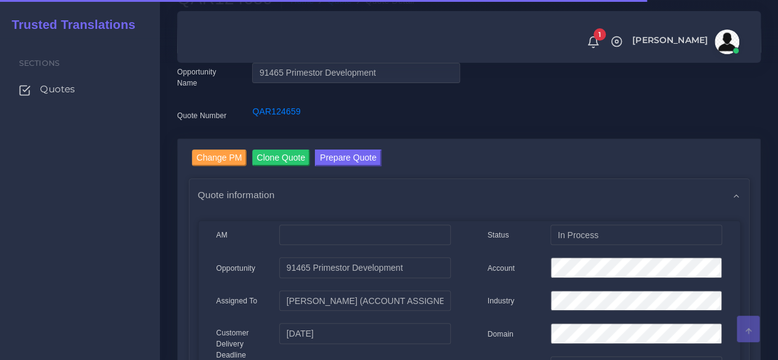
scroll to position [184, 0]
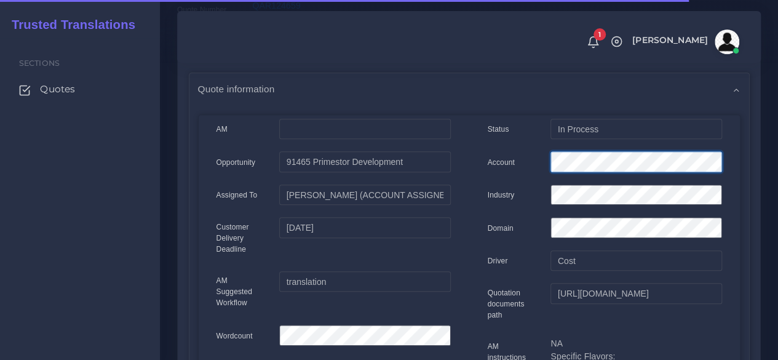
click at [524, 163] on div "Account" at bounding box center [604, 163] width 253 height 25
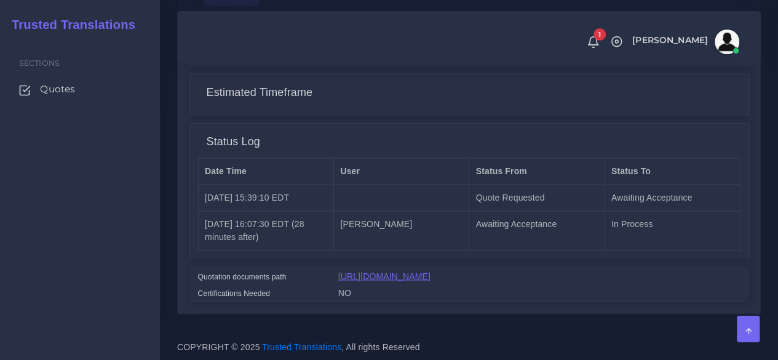
scroll to position [1034, 0]
click at [430, 271] on link "[URL][DOMAIN_NAME]" at bounding box center [384, 276] width 92 height 10
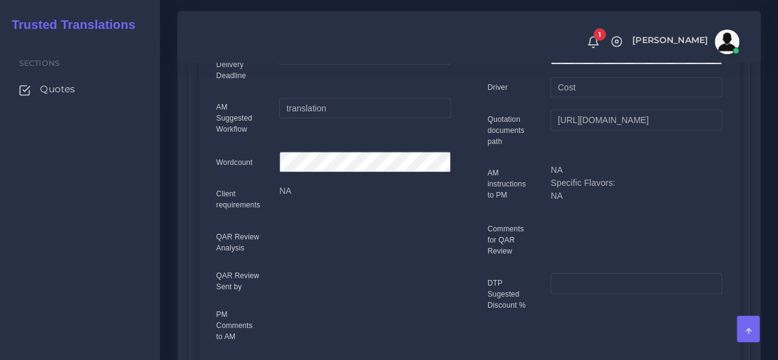
scroll to position [50, 0]
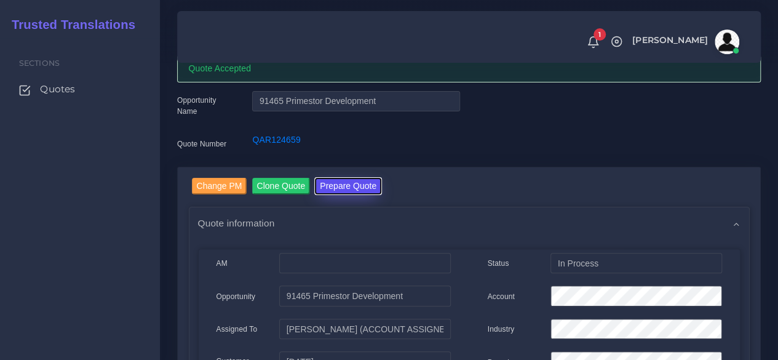
click at [369, 186] on button "Prepare Quote" at bounding box center [348, 186] width 66 height 17
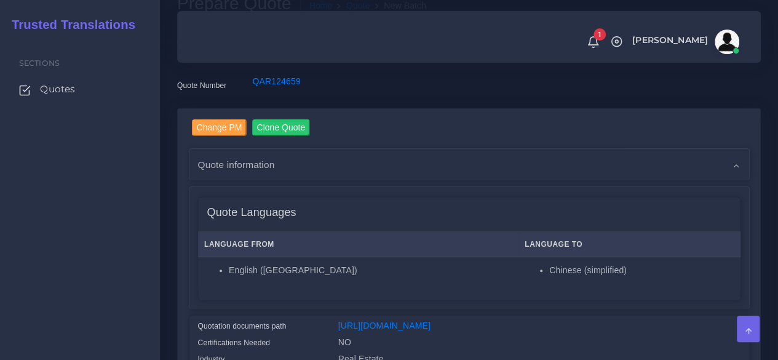
scroll to position [246, 0]
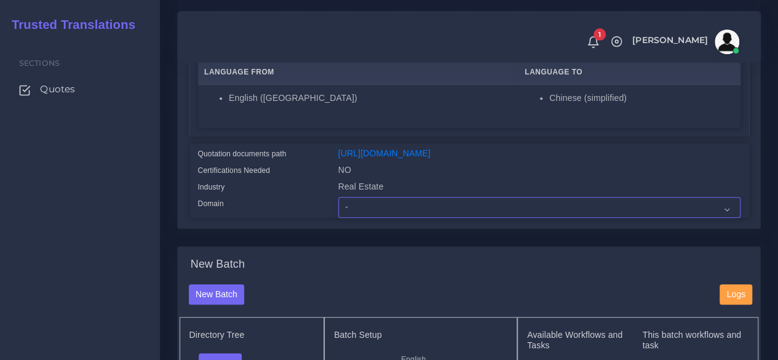
click at [370, 218] on select "- Advertising and Media Agriculture, Forestry and Fishing Architecture, Buildin…" at bounding box center [539, 207] width 402 height 21
select select "Real Estate"
click at [338, 218] on select "- Advertising and Media Agriculture, Forestry and Fishing Architecture, Buildin…" at bounding box center [539, 207] width 402 height 21
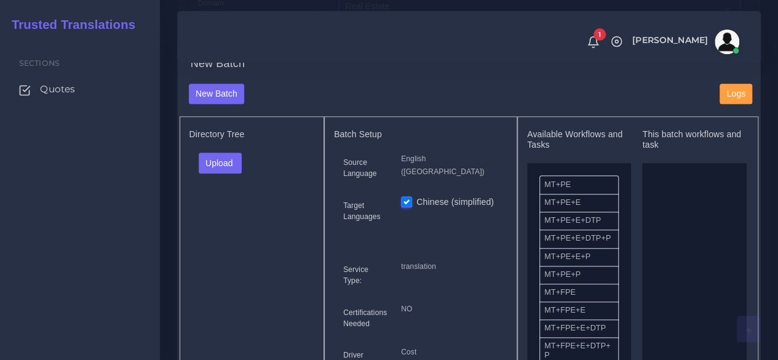
scroll to position [492, 0]
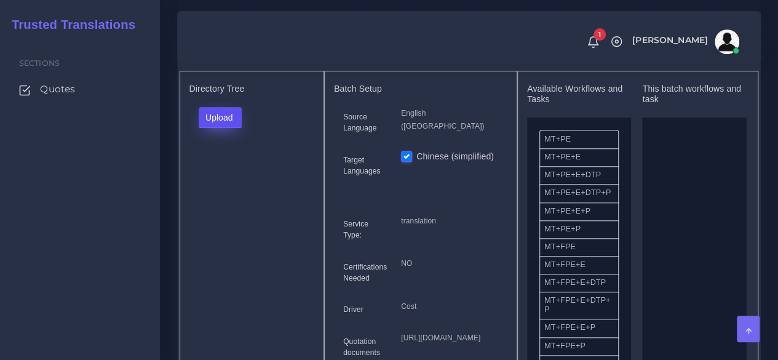
click at [218, 128] on button "Upload" at bounding box center [221, 117] width 44 height 21
click at [226, 172] on label "Files" at bounding box center [241, 163] width 85 height 15
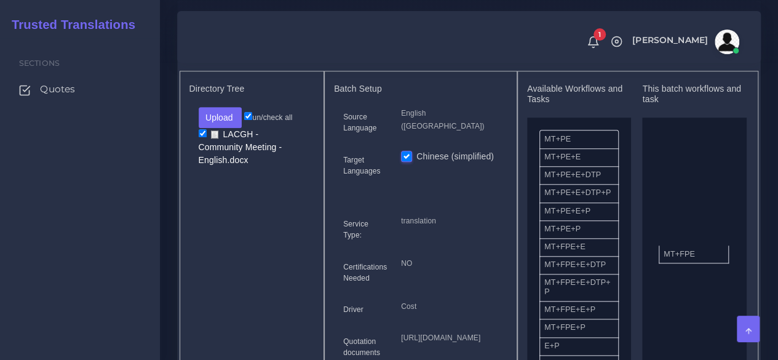
drag, startPoint x: 580, startPoint y: 276, endPoint x: 694, endPoint y: 275, distance: 113.8
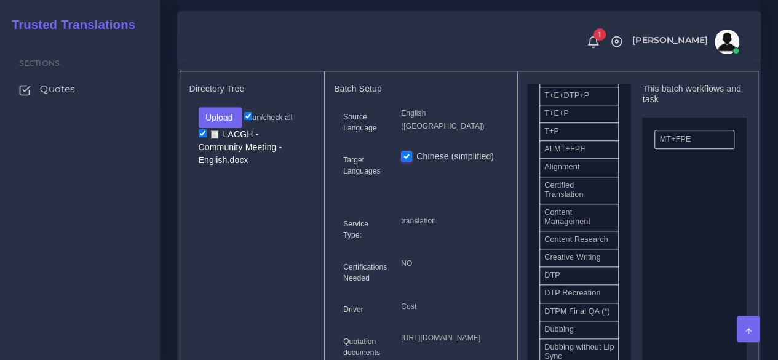
scroll to position [307, 0]
drag, startPoint x: 668, startPoint y: 293, endPoint x: 706, endPoint y: 281, distance: 40.1
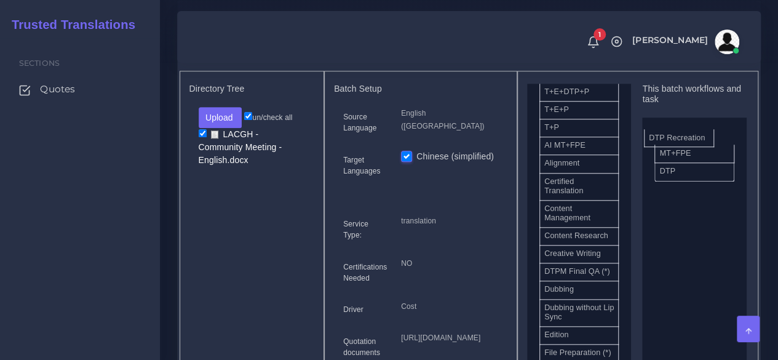
drag, startPoint x: 604, startPoint y: 301, endPoint x: 703, endPoint y: 157, distance: 175.0
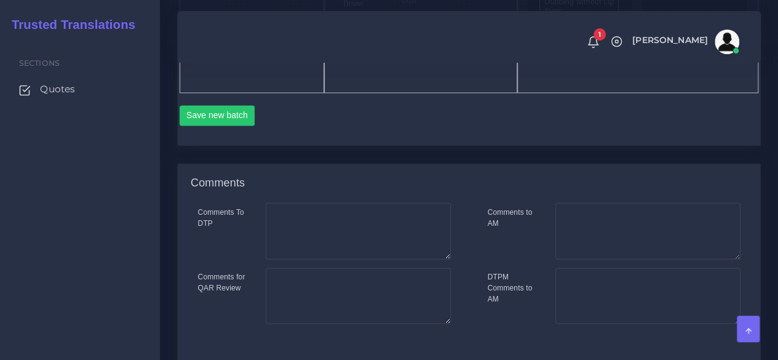
scroll to position [799, 0]
click at [216, 124] on button "Save new batch" at bounding box center [218, 113] width 76 height 21
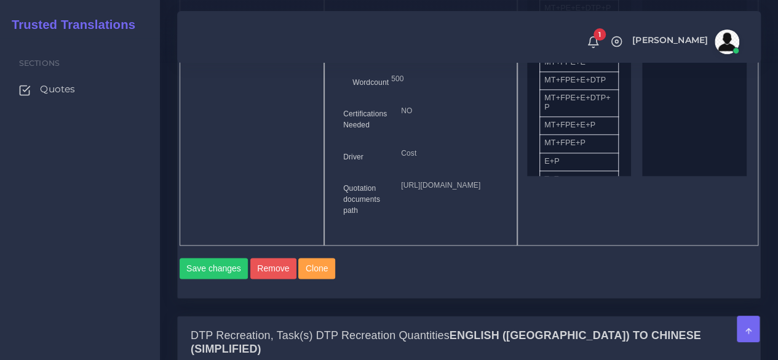
scroll to position [922, 0]
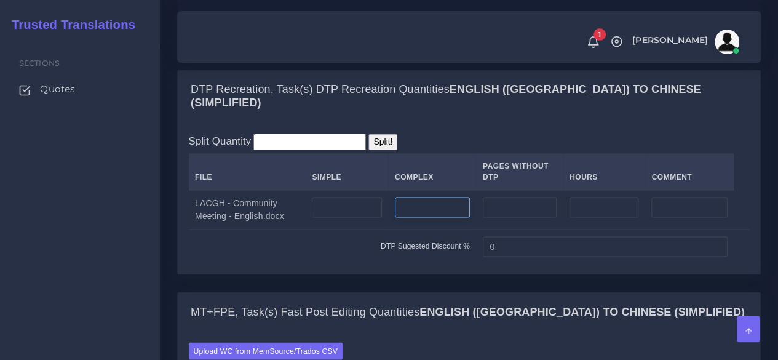
click at [437, 218] on input "number" at bounding box center [432, 207] width 75 height 21
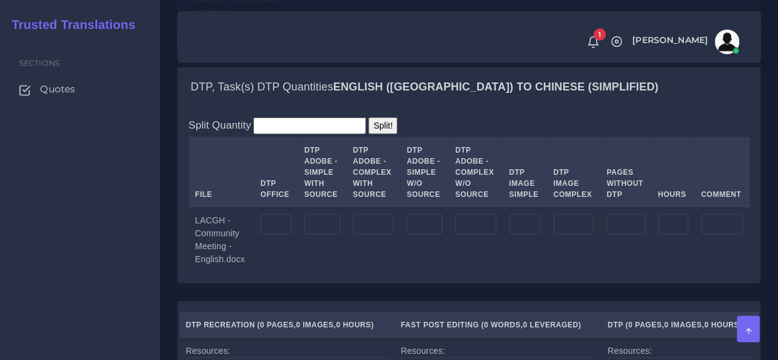
scroll to position [1353, 0]
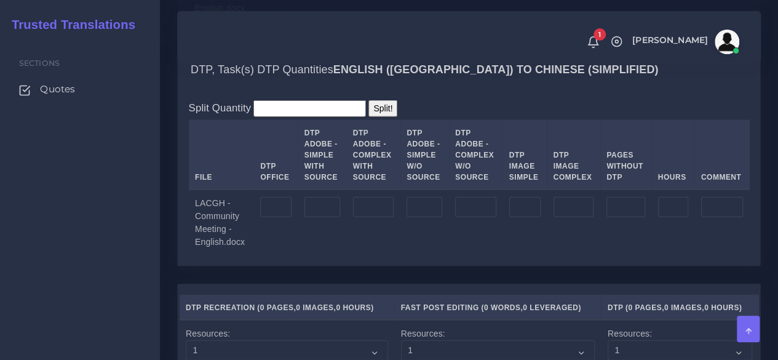
type input "1"
click at [370, 218] on input "number" at bounding box center [373, 207] width 41 height 21
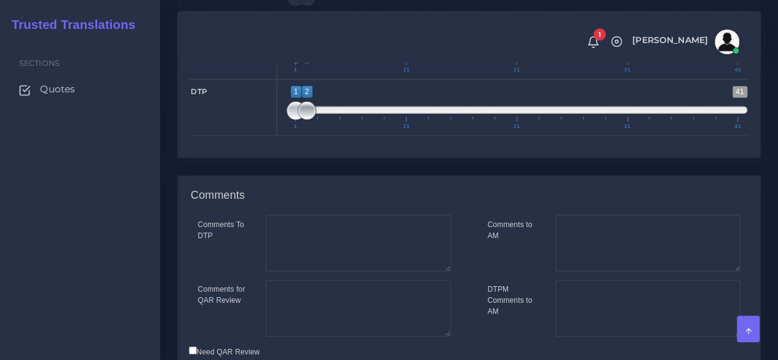
scroll to position [2017, 0]
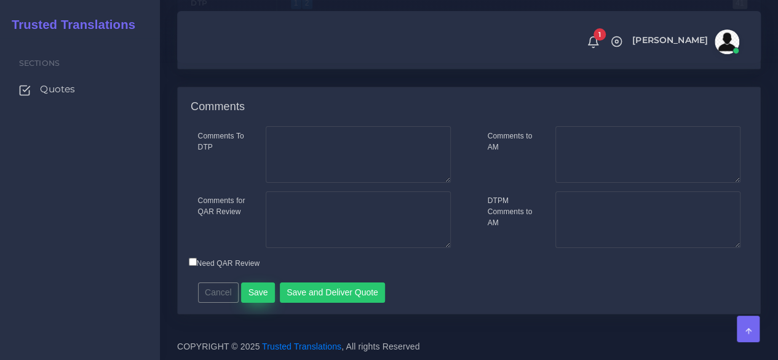
type input "1"
click at [265, 295] on button "Save" at bounding box center [258, 292] width 34 height 21
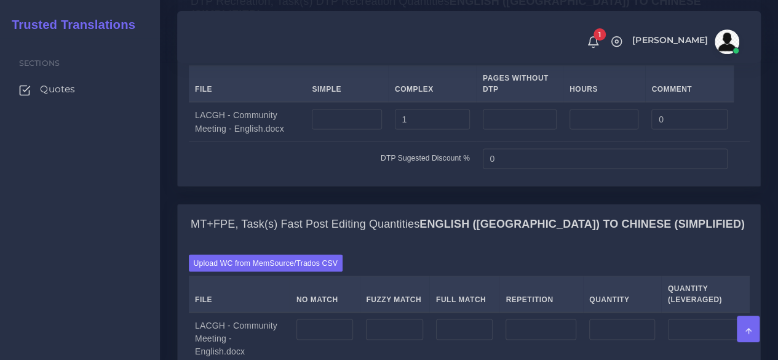
scroll to position [1230, 0]
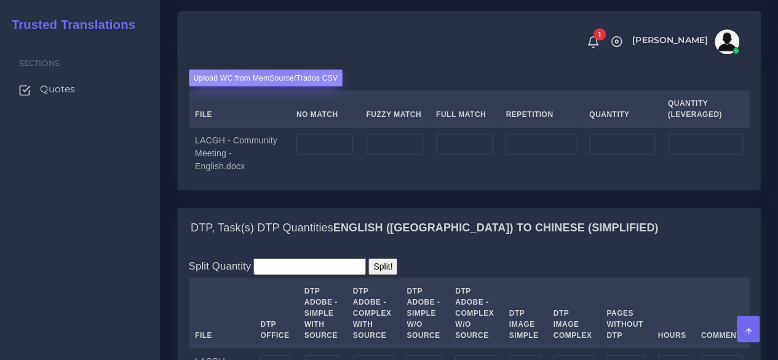
click at [285, 86] on label "Upload WC from MemSource/Trados CSV" at bounding box center [266, 77] width 154 height 17
click at [0, 0] on input "Upload WC from MemSource/Trados CSV" at bounding box center [0, 0] width 0 height 0
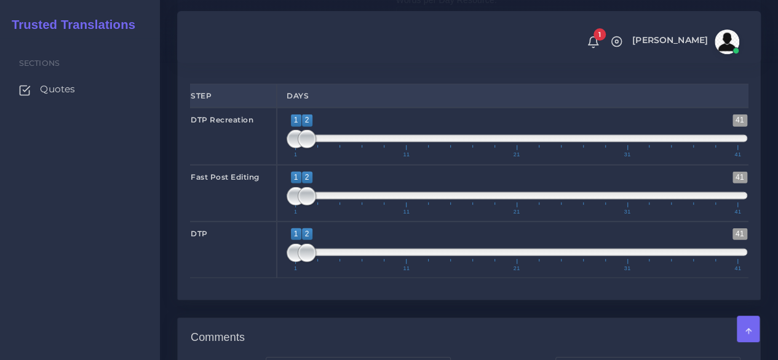
scroll to position [1783, 0]
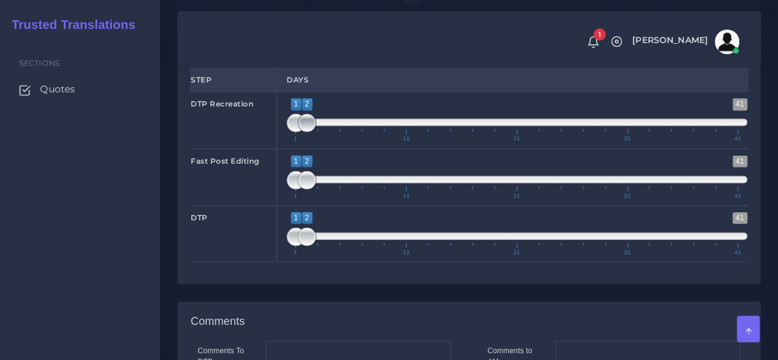
type input "1;1"
drag, startPoint x: 305, startPoint y: 181, endPoint x: 279, endPoint y: 183, distance: 26.5
click at [279, 148] on div "1 41 1 2 1 — 2 1 11 21 31 41 1;1" at bounding box center [517, 120] width 480 height 57
type input "1;1"
drag, startPoint x: 306, startPoint y: 231, endPoint x: 269, endPoint y: 234, distance: 37.7
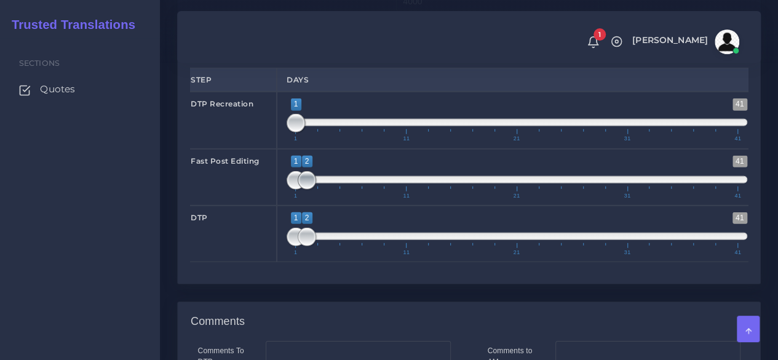
click at [269, 205] on div "Fast Post Editing 1 41 1 2 1 — 2 1 11 21 31 41 1;1" at bounding box center [469, 177] width 576 height 57
type input "1;1"
drag, startPoint x: 310, startPoint y: 291, endPoint x: 264, endPoint y: 287, distance: 45.7
click at [266, 262] on div "DTP 1 41 1 1 1 — 1 1 11 21 31 41 1;1" at bounding box center [469, 233] width 576 height 57
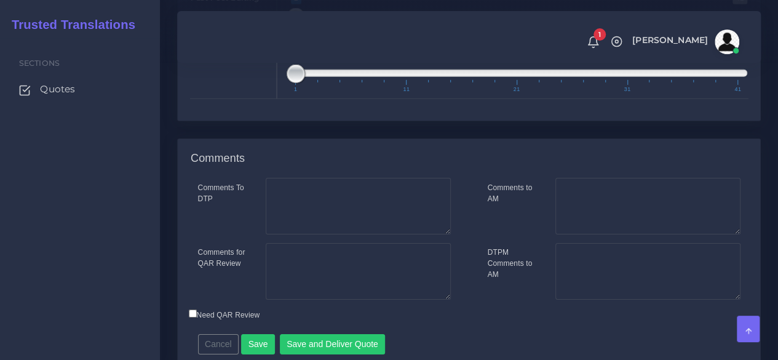
scroll to position [2052, 0]
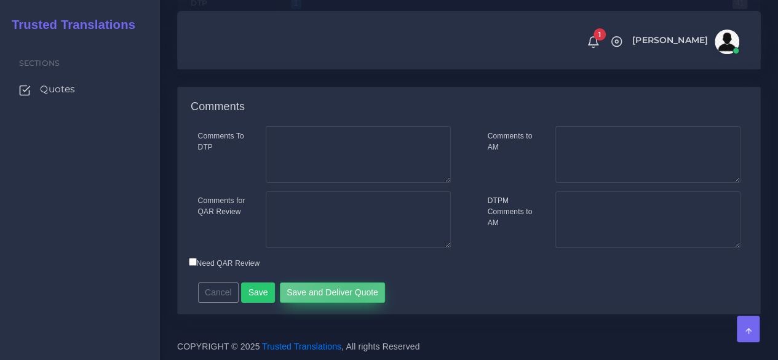
click at [349, 291] on button "Save and Deliver Quote" at bounding box center [333, 292] width 106 height 21
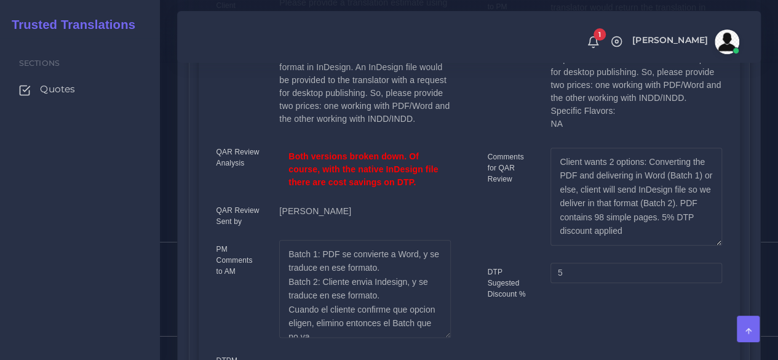
scroll to position [492, 0]
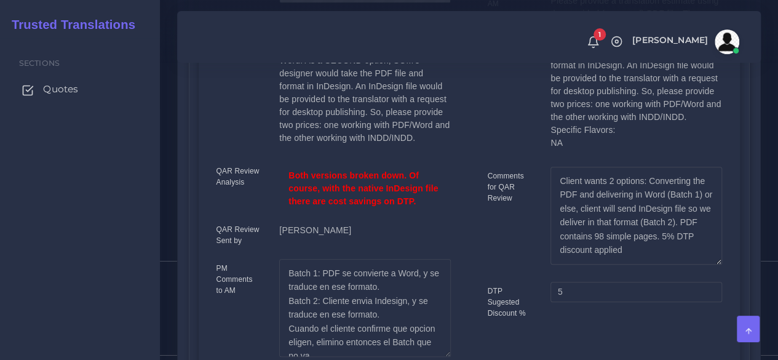
click at [68, 90] on span "Quotes" at bounding box center [60, 89] width 35 height 14
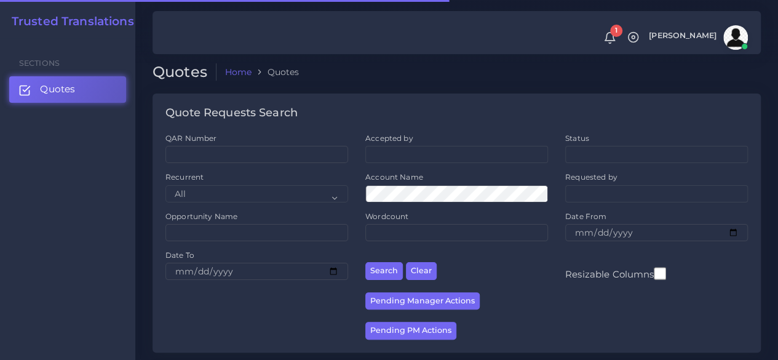
scroll to position [246, 0]
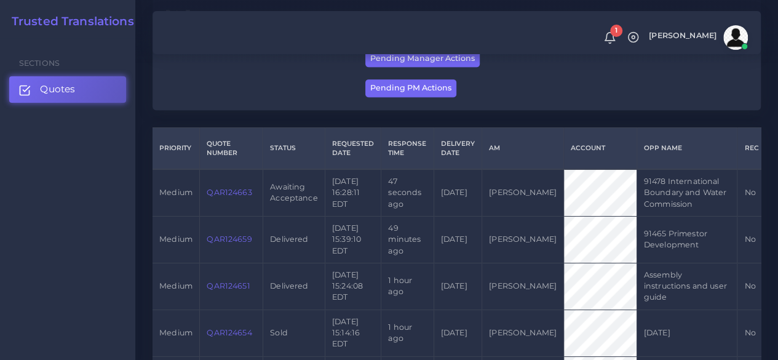
click at [232, 197] on link "QAR124663" at bounding box center [229, 192] width 45 height 9
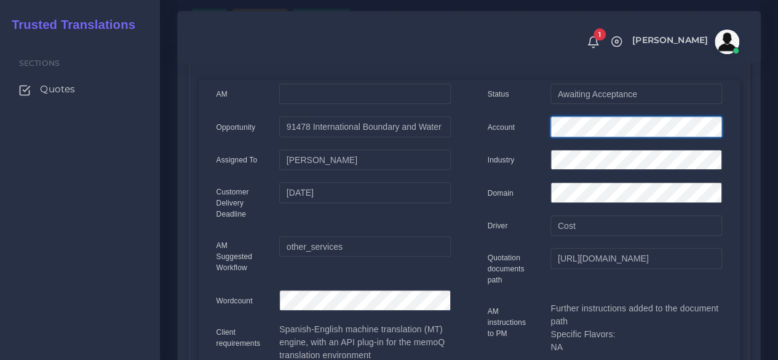
scroll to position [0, 20]
click at [729, 138] on div at bounding box center [635, 128] width 189 height 25
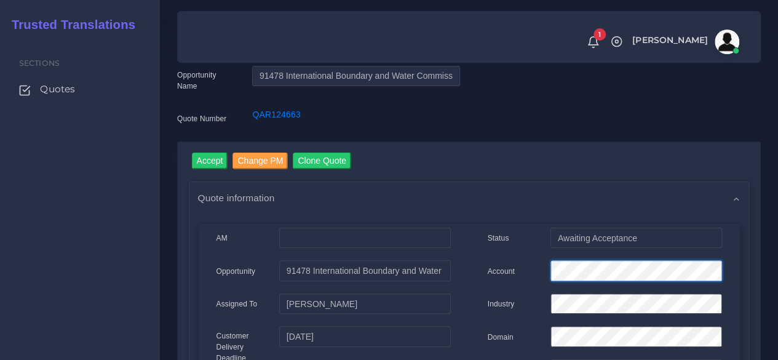
scroll to position [0, 0]
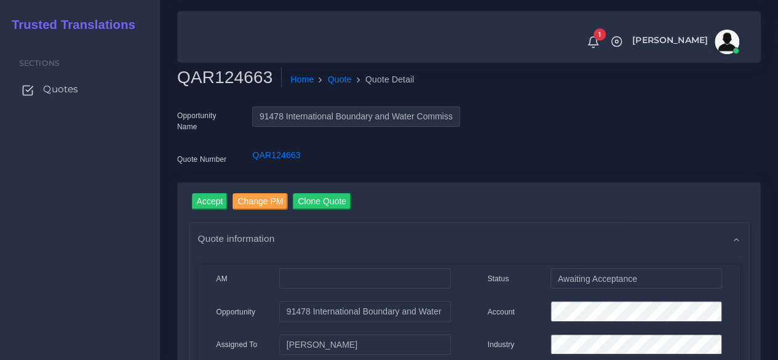
click at [56, 89] on span "Quotes" at bounding box center [60, 89] width 35 height 14
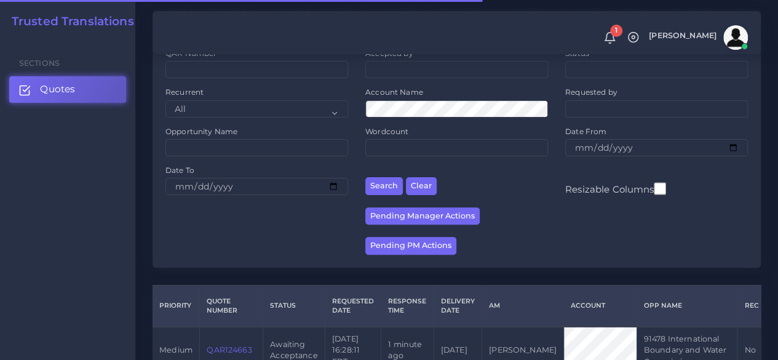
scroll to position [184, 0]
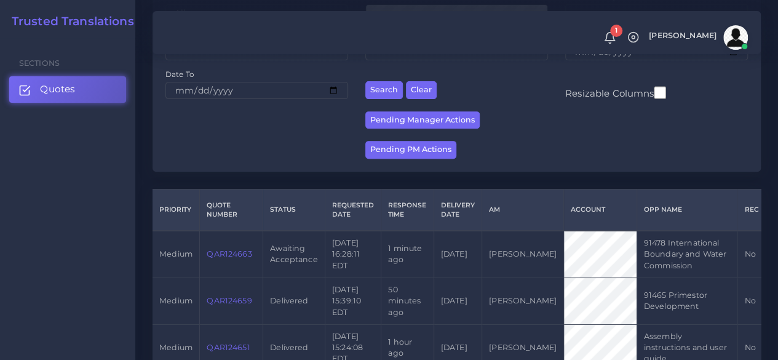
click at [236, 258] on link "QAR124663" at bounding box center [229, 253] width 45 height 9
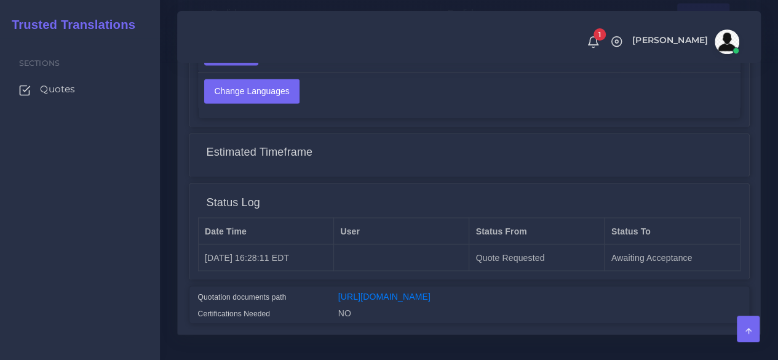
scroll to position [984, 0]
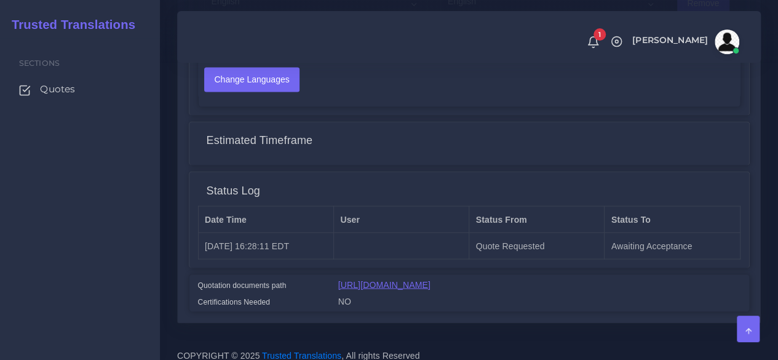
click at [366, 286] on link "[URL][DOMAIN_NAME]" at bounding box center [384, 284] width 92 height 10
click at [75, 250] on div "Sections Quotes" at bounding box center [80, 199] width 160 height 322
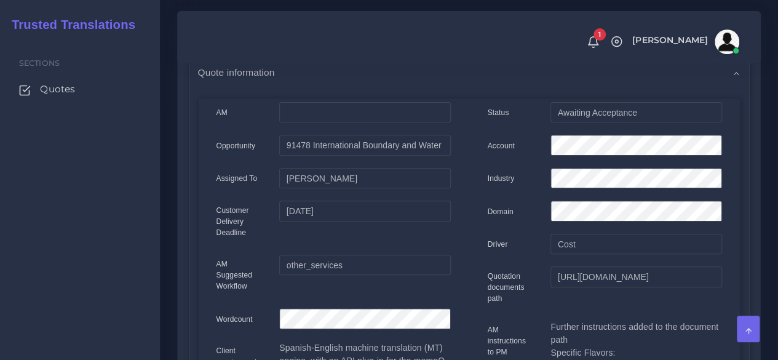
scroll to position [0, 0]
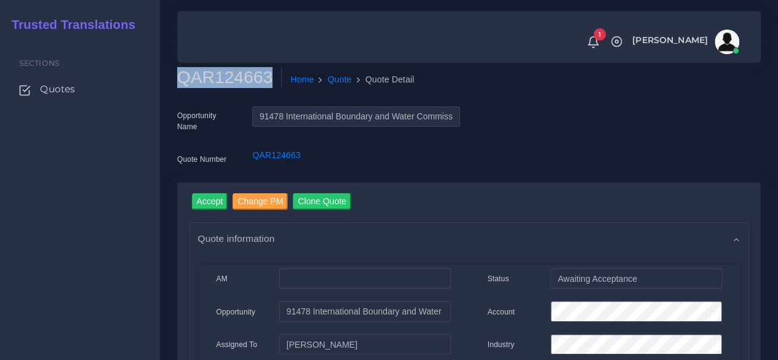
drag, startPoint x: 267, startPoint y: 75, endPoint x: 177, endPoint y: 79, distance: 89.8
click at [177, 79] on h2 "QAR124663" at bounding box center [229, 77] width 105 height 21
copy h2 "QAR124663"
drag, startPoint x: 203, startPoint y: 195, endPoint x: 264, endPoint y: 213, distance: 63.4
click at [203, 195] on input "Accept" at bounding box center [210, 201] width 36 height 17
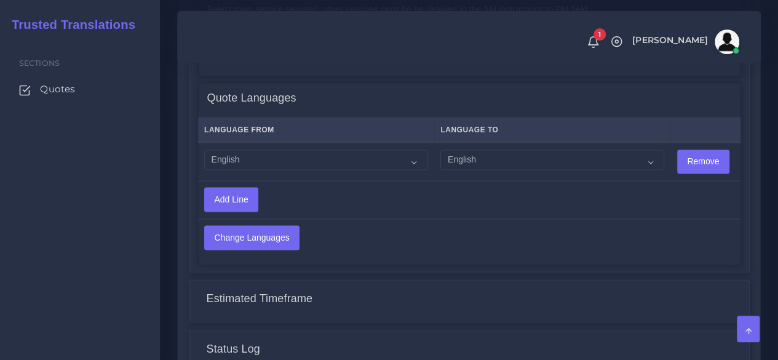
scroll to position [738, 0]
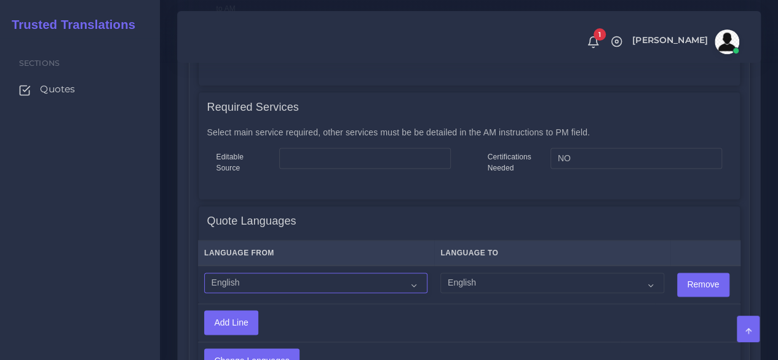
click at [375, 280] on select "Acoli Afar Afrikaans Akan Akateko [DEMOGRAPHIC_DATA] American Sign Language (AS…" at bounding box center [315, 282] width 223 height 21
select select "14001"
click at [204, 272] on select "Acoli Afar Afrikaans Akan Akateko [DEMOGRAPHIC_DATA] American Sign Language (AS…" at bounding box center [315, 282] width 223 height 21
click at [486, 276] on select "Acoli Afar Afrikaans Akan Akateko Albanian American Sign Language (ASL) Amharic…" at bounding box center [551, 282] width 223 height 21
select select "15011"
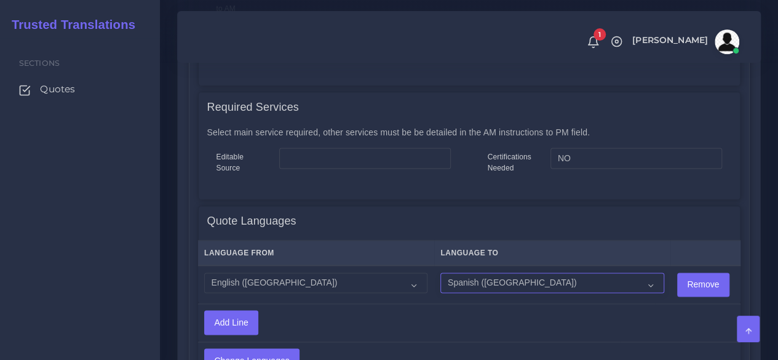
click at [440, 272] on select "Acoli Afar Afrikaans Akan Akateko Albanian American Sign Language (ASL) Amharic…" at bounding box center [551, 282] width 223 height 21
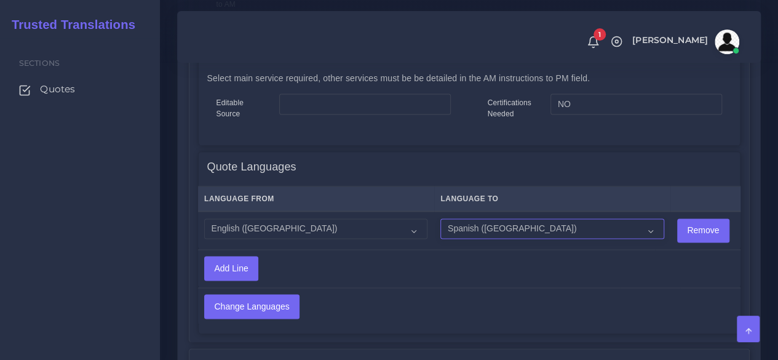
scroll to position [861, 0]
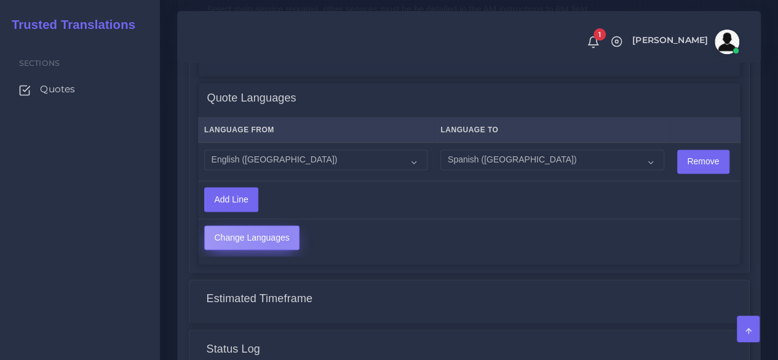
click at [280, 237] on input "Change Languages" at bounding box center [252, 237] width 94 height 23
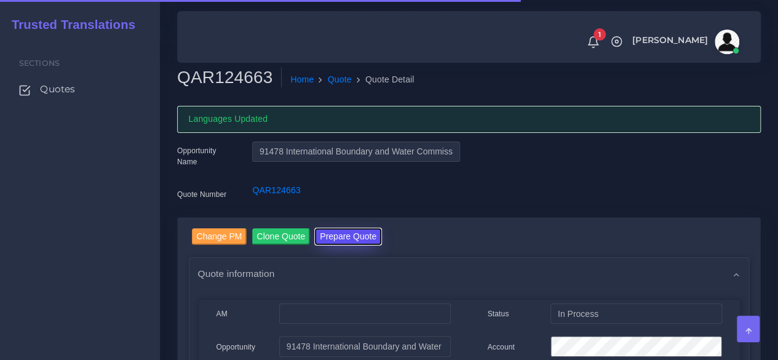
click at [360, 232] on button "Prepare Quote" at bounding box center [348, 236] width 66 height 17
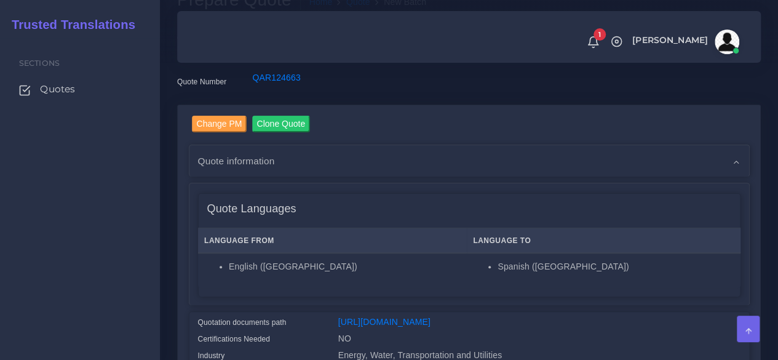
scroll to position [246, 0]
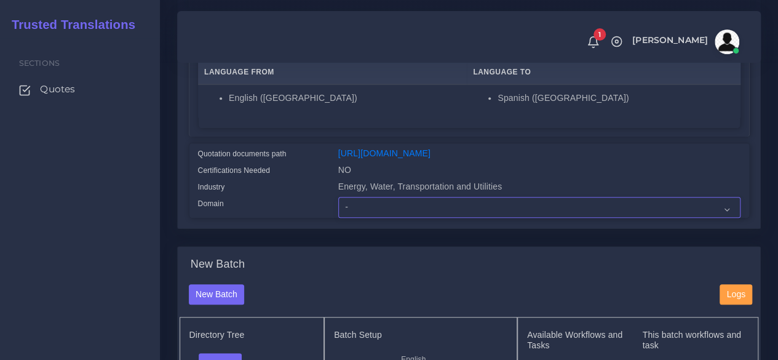
click at [362, 218] on select "- Advertising and Media Agriculture, Forestry and Fishing Architecture, Buildin…" at bounding box center [539, 207] width 402 height 21
select select "Professional and Business Consulting Services"
click at [338, 218] on select "- Advertising and Media Agriculture, Forestry and Fishing Architecture, Buildin…" at bounding box center [539, 207] width 402 height 21
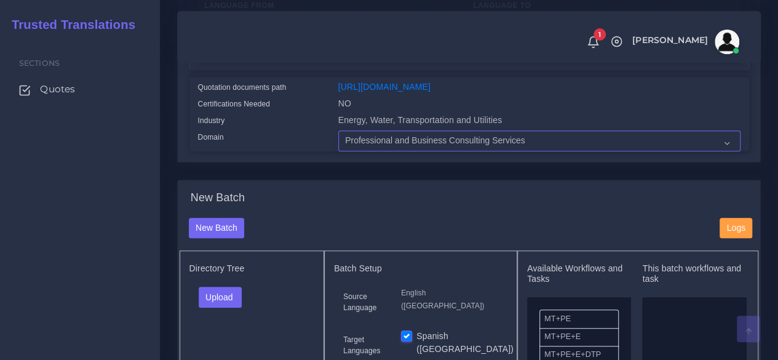
scroll to position [430, 0]
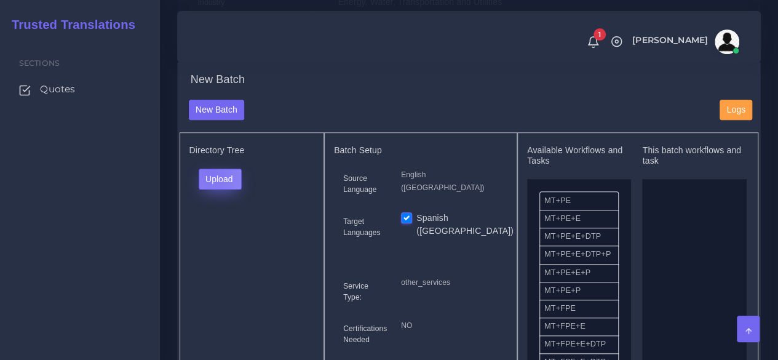
click at [210, 189] on button "Upload" at bounding box center [221, 178] width 44 height 21
click at [224, 233] on label "Files" at bounding box center [241, 225] width 85 height 15
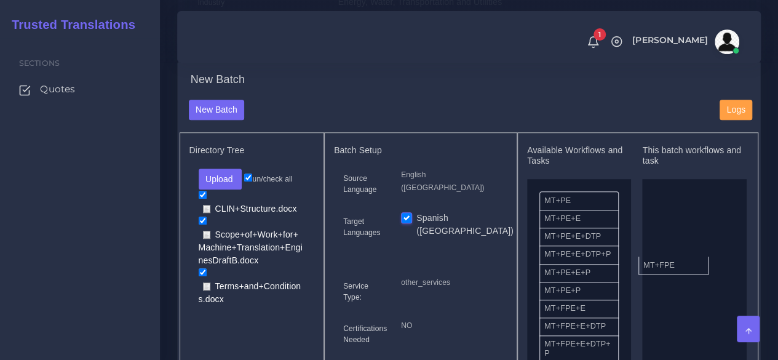
drag, startPoint x: 576, startPoint y: 339, endPoint x: 665, endPoint y: 286, distance: 104.0
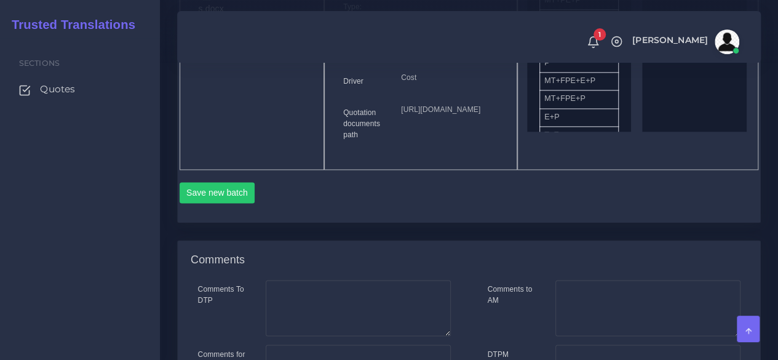
scroll to position [738, 0]
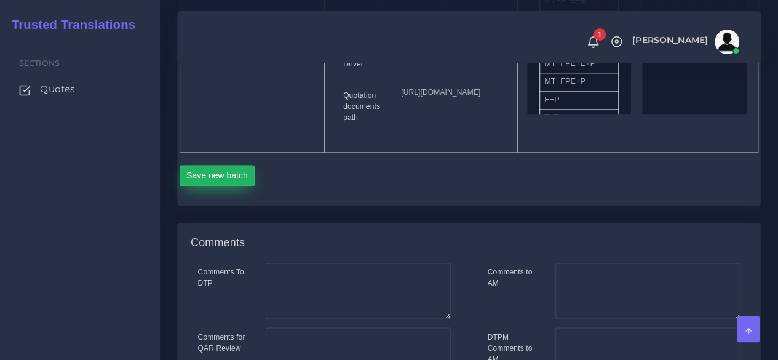
click at [226, 186] on button "Save new batch" at bounding box center [218, 175] width 76 height 21
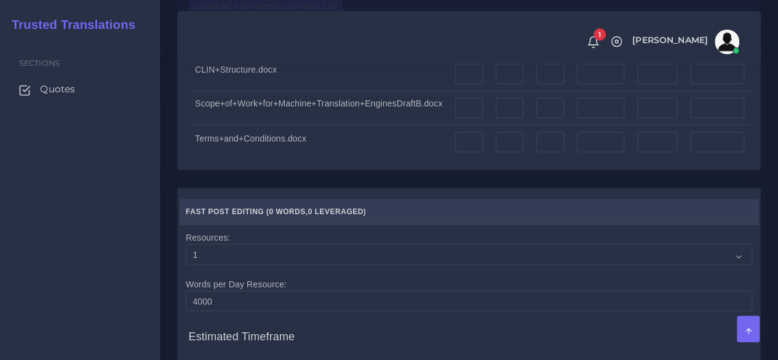
scroll to position [1045, 0]
click at [472, 83] on input "number" at bounding box center [469, 72] width 28 height 21
type input "128"
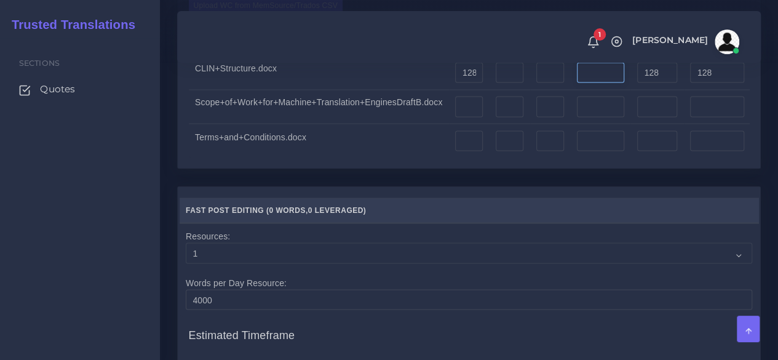
click at [608, 83] on input "number" at bounding box center [600, 72] width 47 height 21
type input "35"
type input "163"
type input "136"
click at [483, 117] on input "number" at bounding box center [469, 106] width 28 height 21
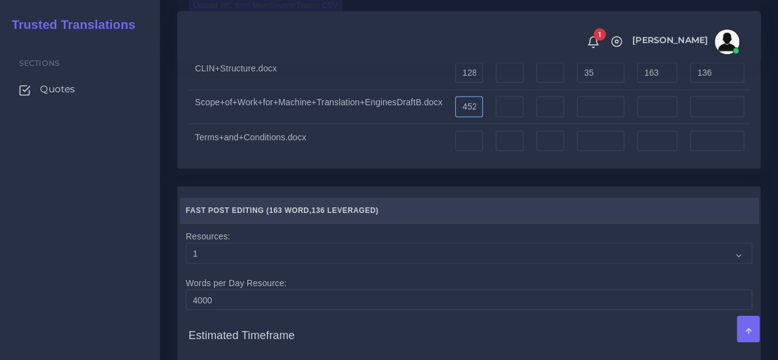
type input "452"
click at [483, 151] on input "number" at bounding box center [469, 140] width 28 height 21
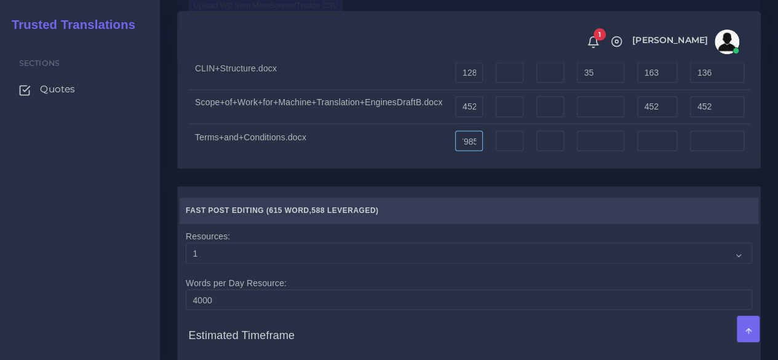
type input "7985"
click at [606, 151] on input "number" at bounding box center [600, 140] width 47 height 21
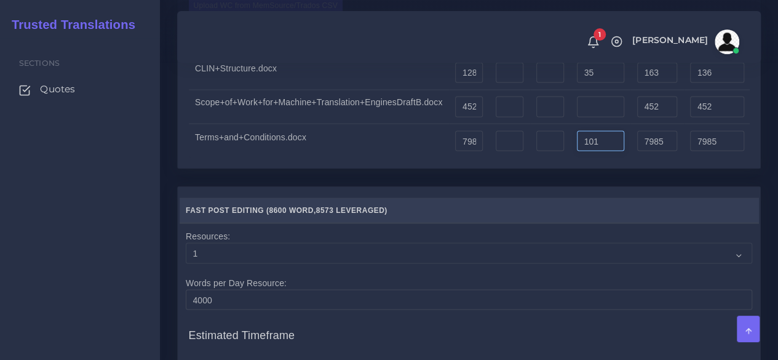
type input "101"
type input "8086"
type input "8010"
click at [548, 168] on div "Upload WC from MemSource/Trados CSV File No Match Fuzzy Match Full Match Repeti…" at bounding box center [469, 76] width 582 height 181
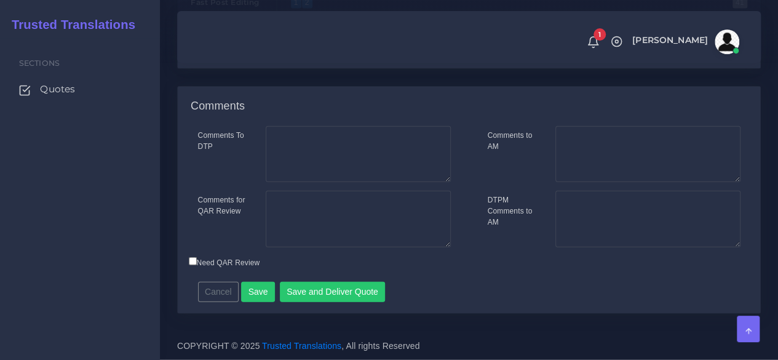
scroll to position [1527, 0]
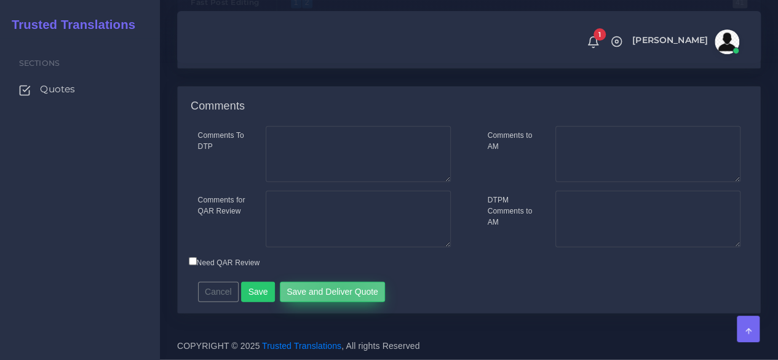
click at [335, 290] on button "Save and Deliver Quote" at bounding box center [333, 292] width 106 height 21
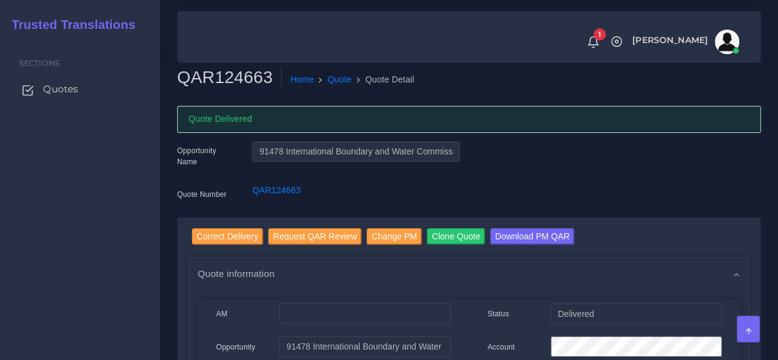
click at [74, 91] on span "Quotes" at bounding box center [60, 89] width 35 height 14
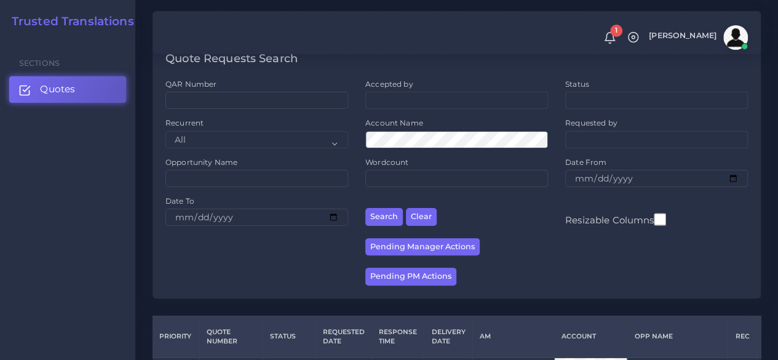
scroll to position [246, 0]
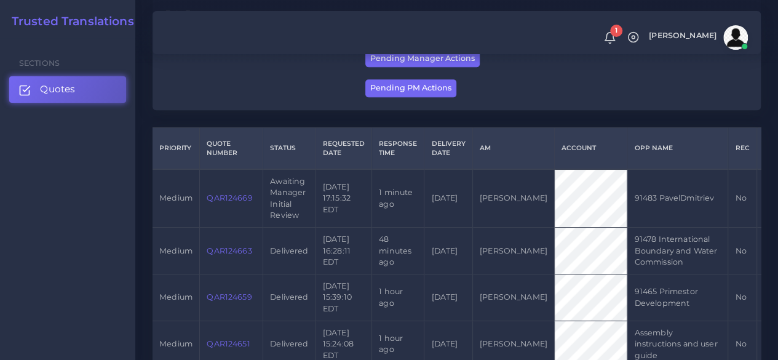
click at [245, 194] on link "QAR124669" at bounding box center [229, 197] width 45 height 9
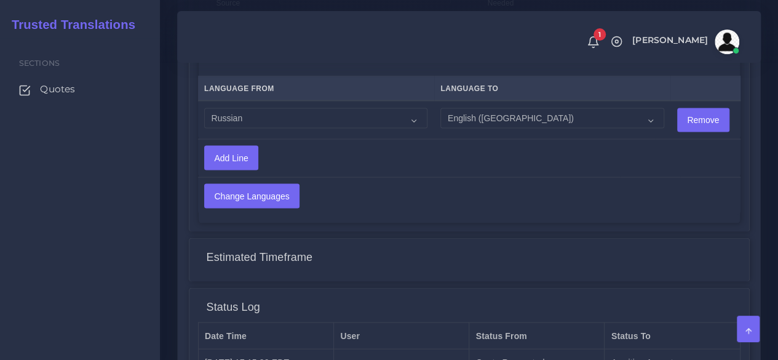
scroll to position [1291, 0]
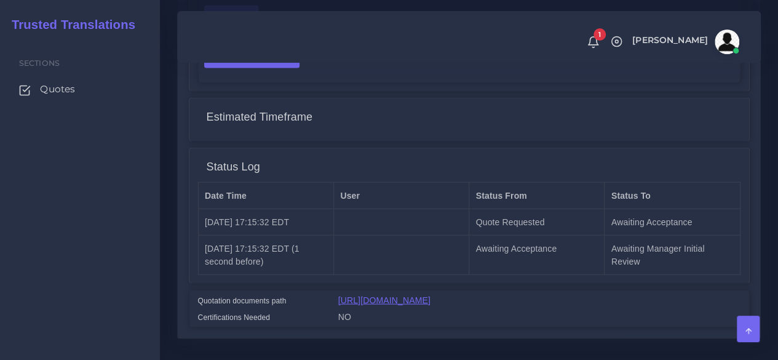
click at [430, 295] on link "https://workdrive.zoho.com/fgoh3e43b1a1fe2124b65bedd7c3c51a0e040/teams/fgoh3e43…" at bounding box center [384, 300] width 92 height 10
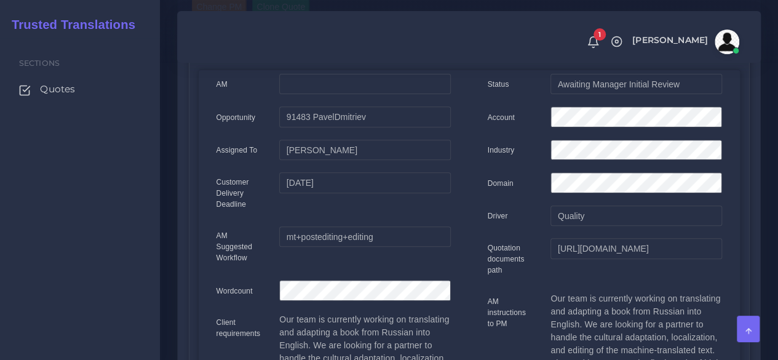
scroll to position [61, 0]
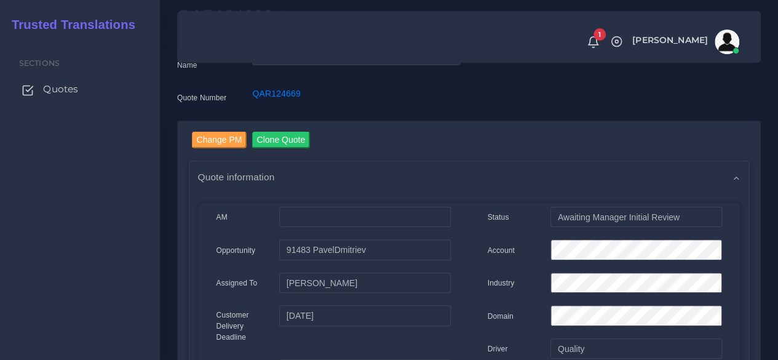
click at [55, 85] on span "Quotes" at bounding box center [60, 89] width 35 height 14
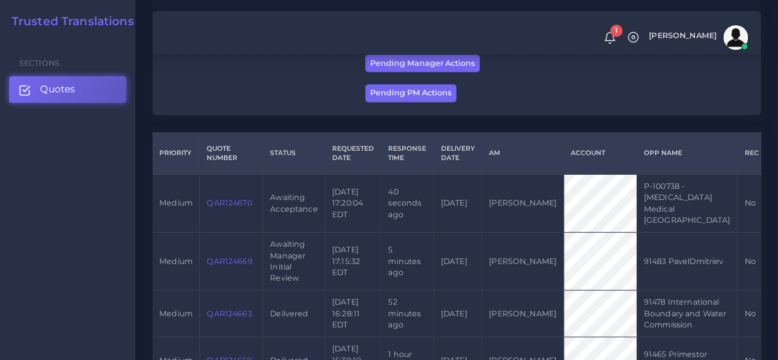
scroll to position [246, 0]
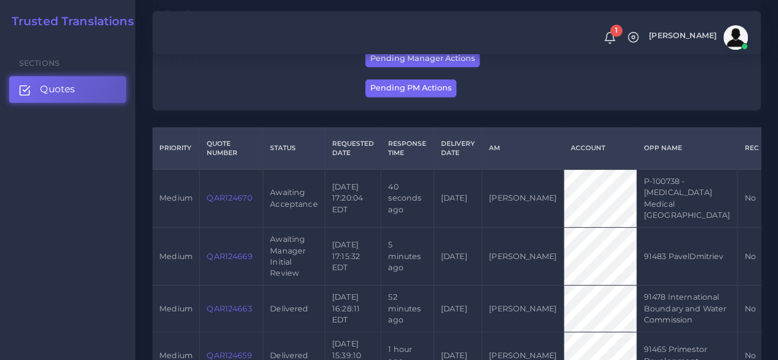
click at [227, 193] on link "QAR124670" at bounding box center [229, 197] width 45 height 9
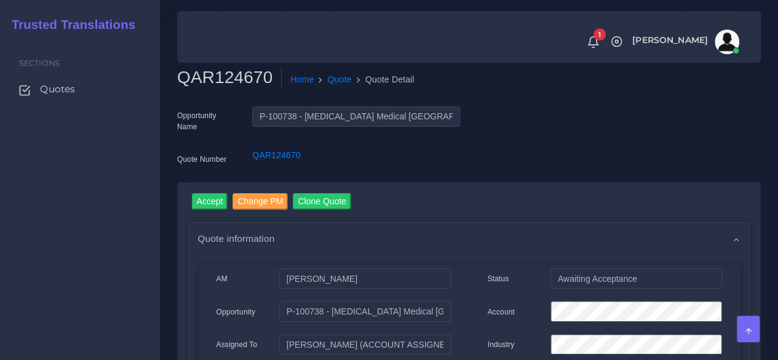
click at [226, 73] on h2 "QAR124670" at bounding box center [229, 77] width 105 height 21
copy h2 "QAR124670"
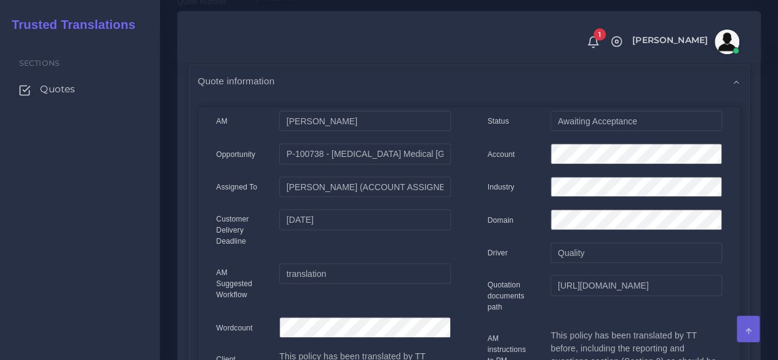
scroll to position [184, 0]
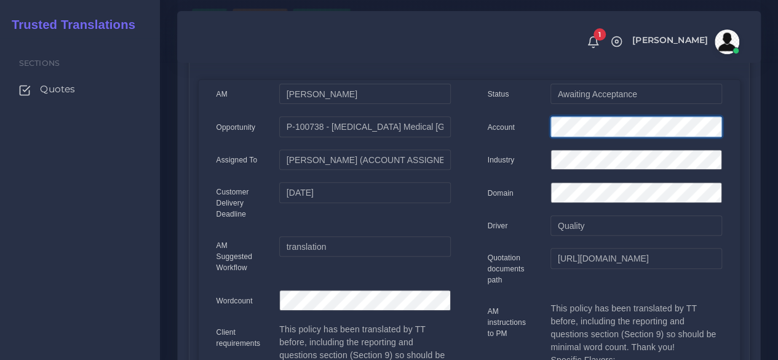
click at [518, 124] on div "Account" at bounding box center [604, 128] width 253 height 25
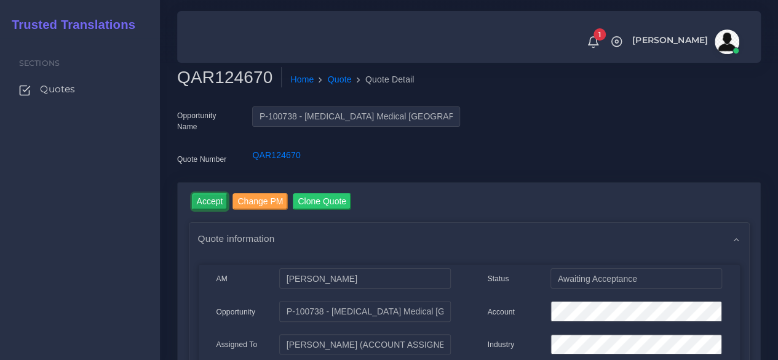
drag, startPoint x: 208, startPoint y: 199, endPoint x: 215, endPoint y: 185, distance: 14.9
click at [208, 199] on input "Accept" at bounding box center [210, 201] width 36 height 17
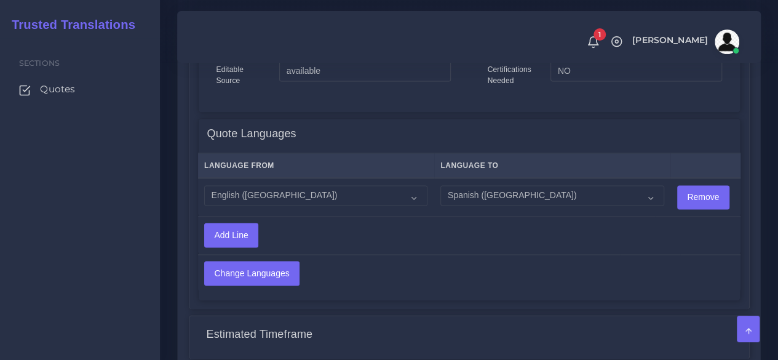
scroll to position [1061, 0]
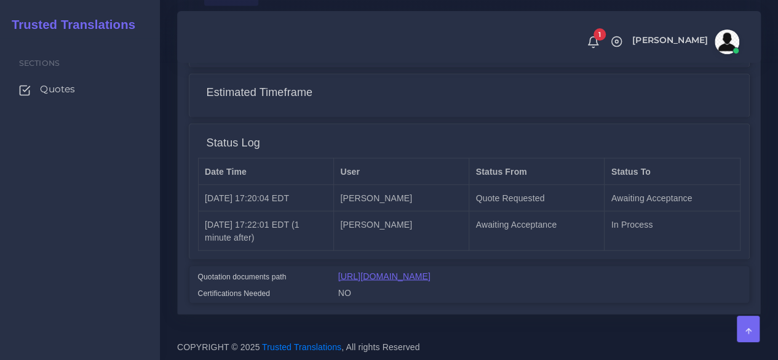
click at [430, 271] on link "[URL][DOMAIN_NAME]" at bounding box center [384, 276] width 92 height 10
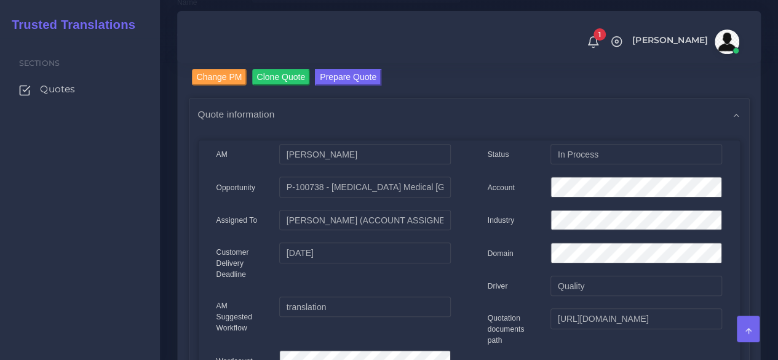
scroll to position [15, 0]
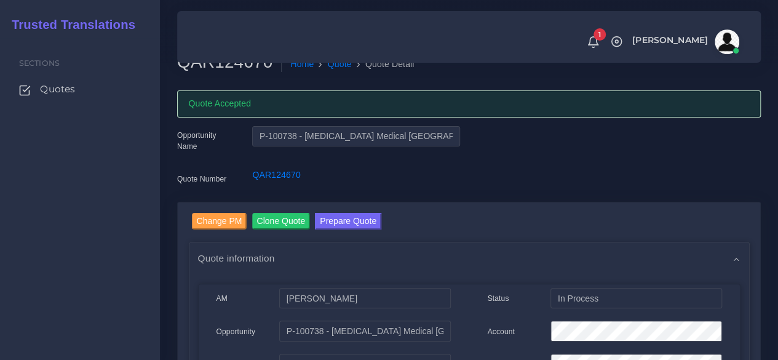
click at [355, 229] on link "Prepare Quote" at bounding box center [348, 223] width 66 height 20
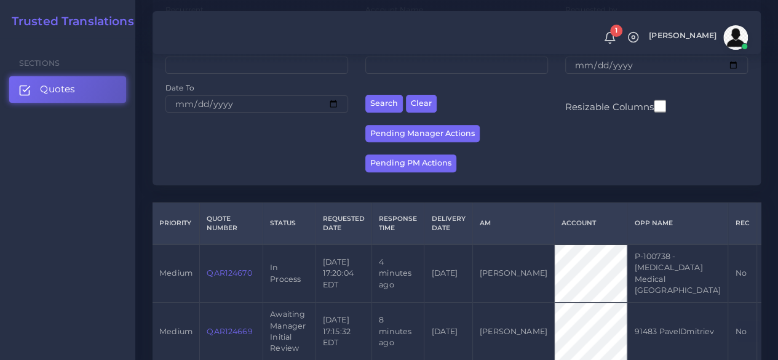
scroll to position [307, 0]
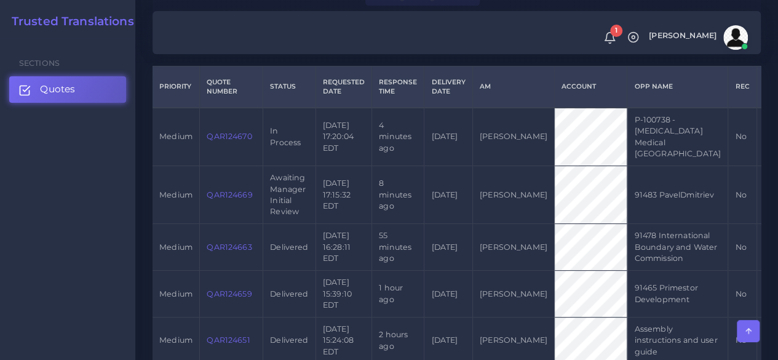
click at [234, 175] on td "QAR124669" at bounding box center [231, 195] width 63 height 58
click at [233, 190] on link "QAR124669" at bounding box center [229, 194] width 45 height 9
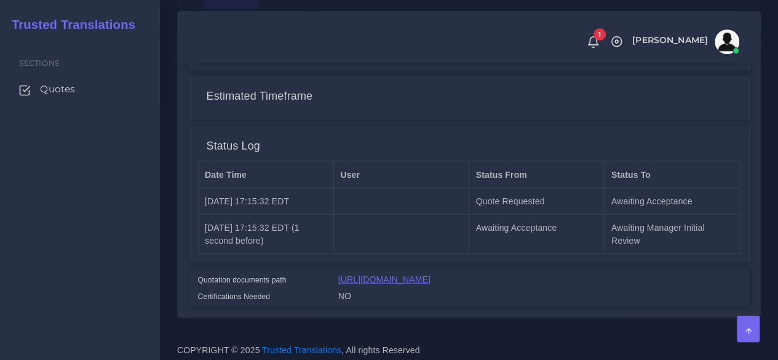
scroll to position [1323, 0]
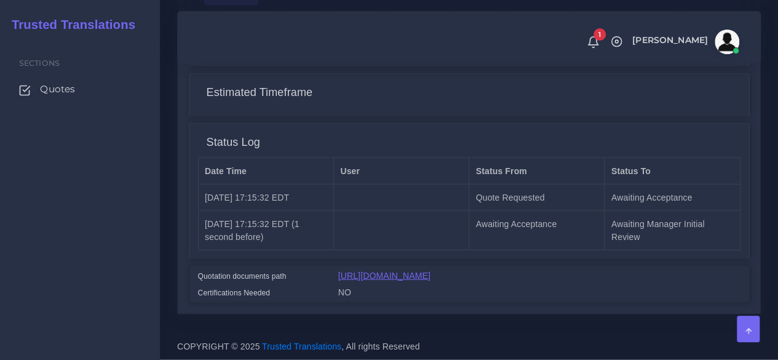
click at [430, 271] on link "[URL][DOMAIN_NAME]" at bounding box center [384, 276] width 92 height 10
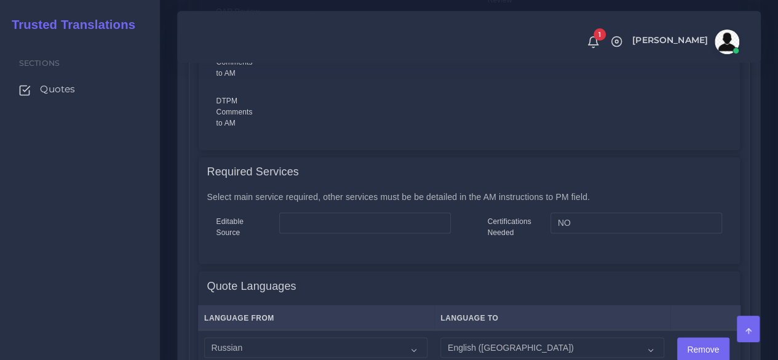
scroll to position [647, 0]
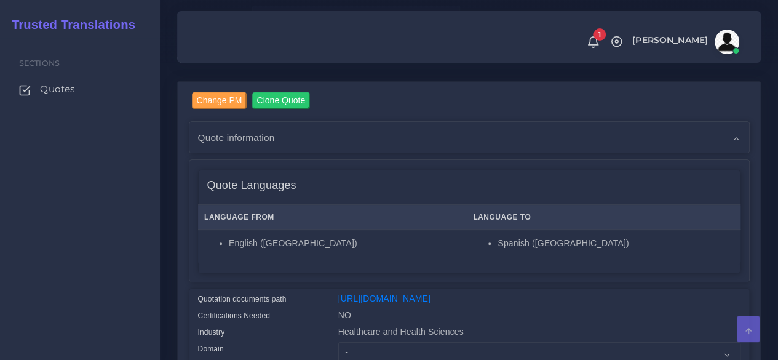
scroll to position [307, 0]
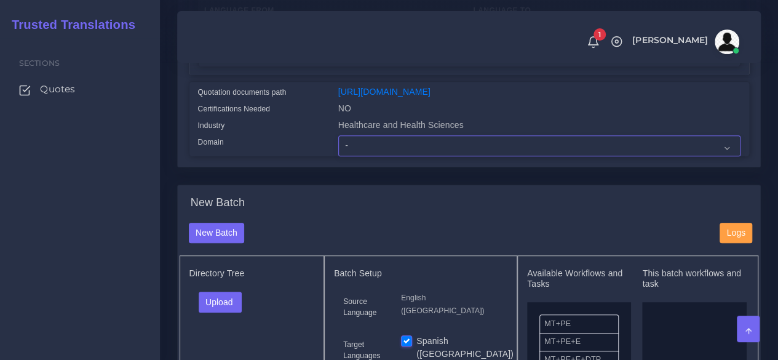
click at [374, 156] on select "- Advertising and Media Agriculture, Forestry and Fishing Architecture, Buildin…" at bounding box center [539, 145] width 402 height 21
select select "Healthcare and Health Sciences"
click at [338, 156] on select "- Advertising and Media Agriculture, Forestry and Fishing Architecture, Buildin…" at bounding box center [539, 145] width 402 height 21
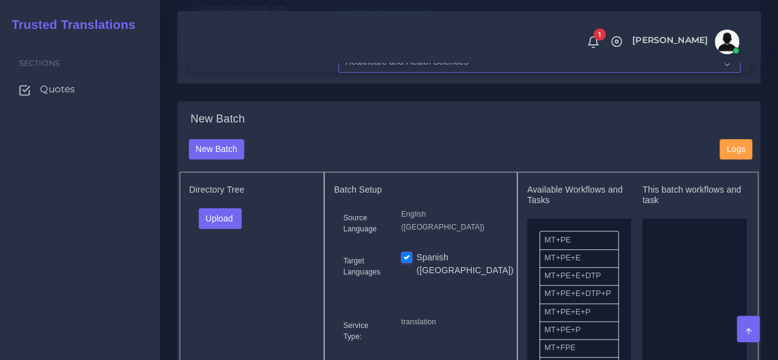
scroll to position [492, 0]
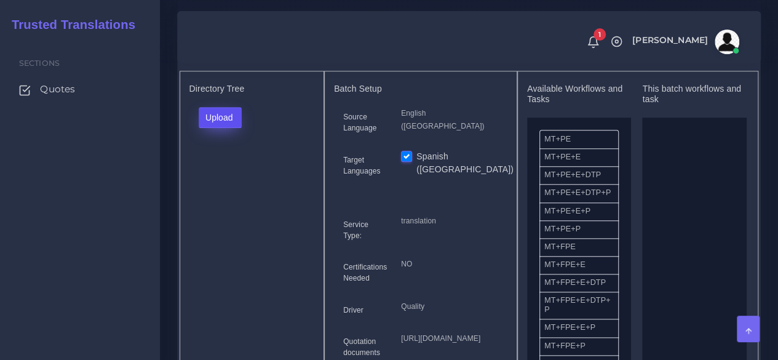
click at [228, 128] on button "Upload" at bounding box center [221, 117] width 44 height 21
click at [227, 172] on label "Files" at bounding box center [241, 163] width 85 height 15
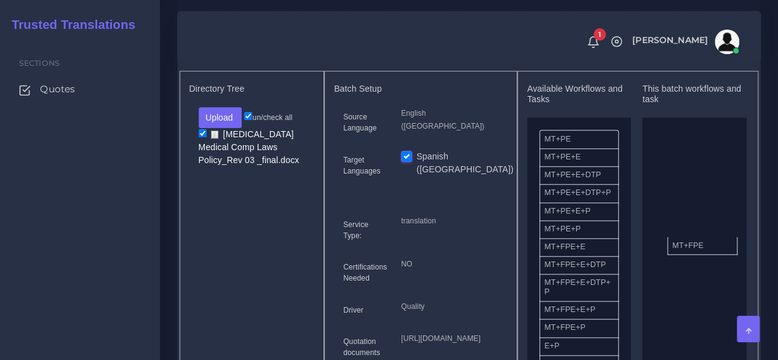
drag, startPoint x: 569, startPoint y: 277, endPoint x: 694, endPoint y: 269, distance: 125.1
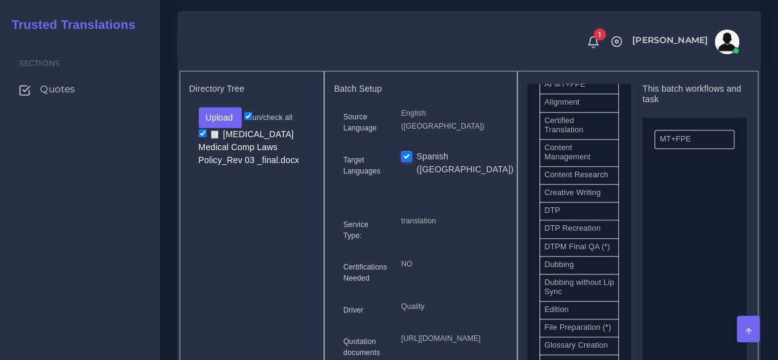
scroll to position [369, 0]
drag, startPoint x: 572, startPoint y: 242, endPoint x: 673, endPoint y: 246, distance: 101.5
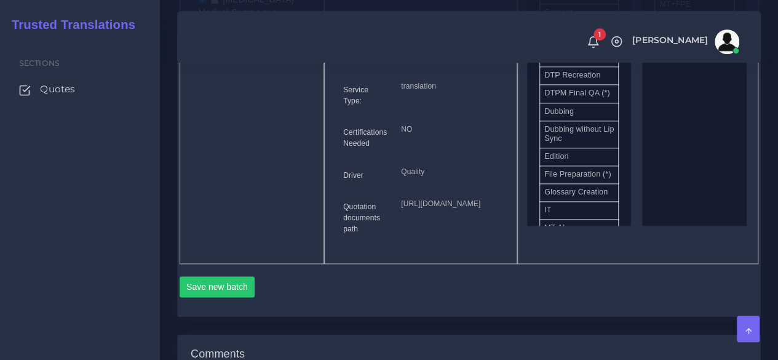
scroll to position [738, 0]
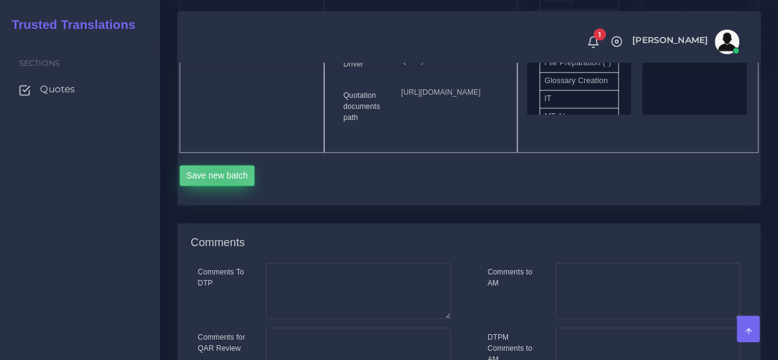
click at [220, 186] on button "Save new batch" at bounding box center [218, 175] width 76 height 21
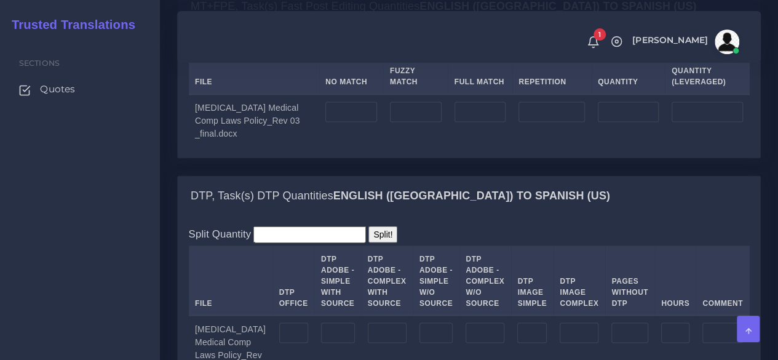
scroll to position [1107, 0]
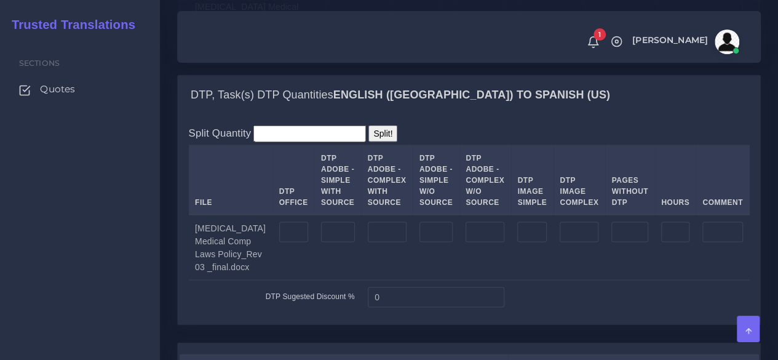
click at [278, 280] on td at bounding box center [293, 247] width 42 height 66
click at [279, 242] on input "number" at bounding box center [293, 231] width 29 height 21
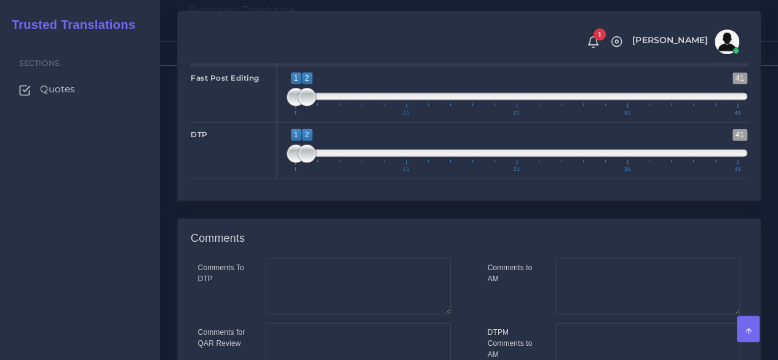
scroll to position [1783, 0]
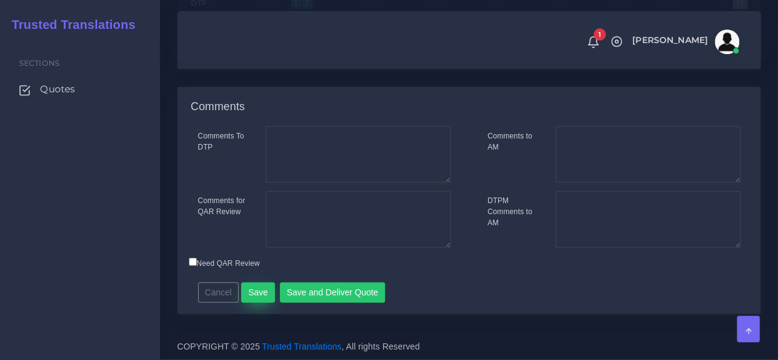
type input "10"
click at [259, 303] on button "Save" at bounding box center [258, 292] width 34 height 21
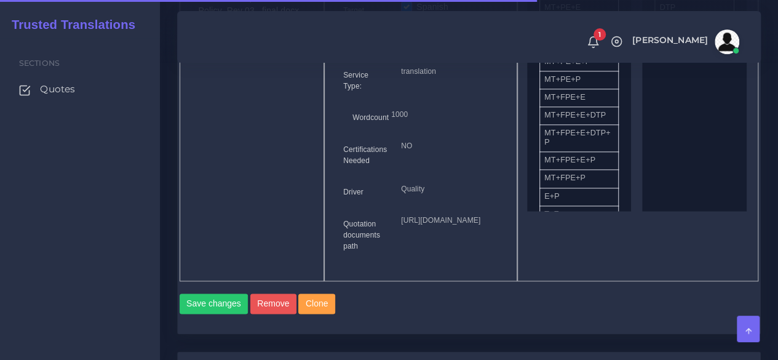
scroll to position [984, 0]
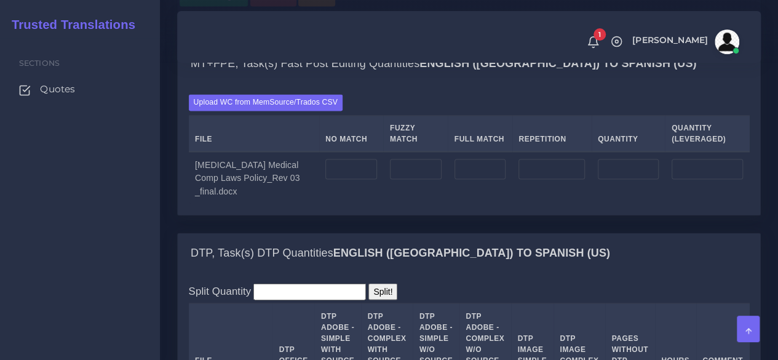
click at [278, 175] on div "Upload WC from MemSource/Trados CSV File No Match Fuzzy Match Full Match Repeti…" at bounding box center [469, 148] width 582 height 131
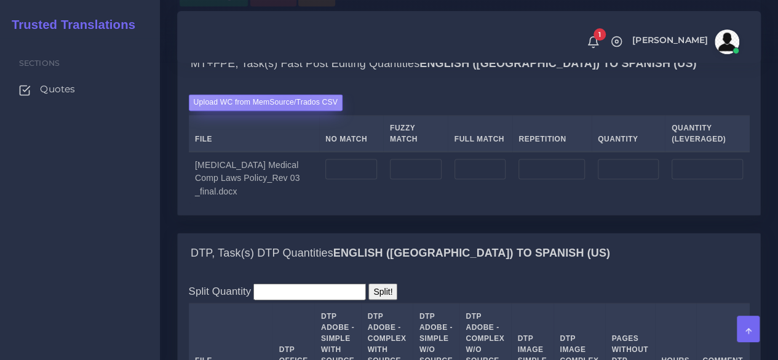
click at [284, 111] on label "Upload WC from MemSource/Trados CSV" at bounding box center [266, 102] width 154 height 17
click at [0, 0] on input "Upload WC from MemSource/Trados CSV" at bounding box center [0, 0] width 0 height 0
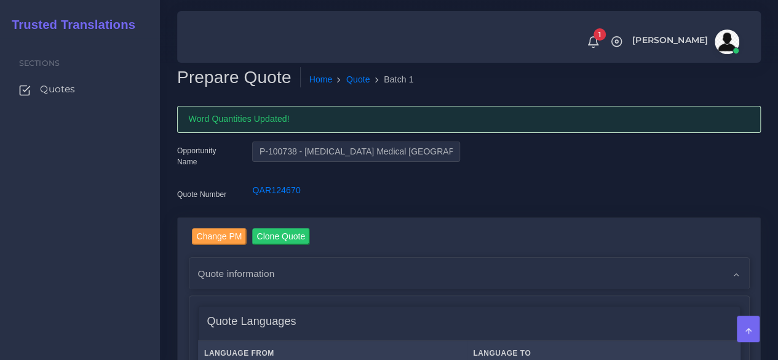
click at [130, 281] on div "Sections Quotes" at bounding box center [80, 199] width 160 height 322
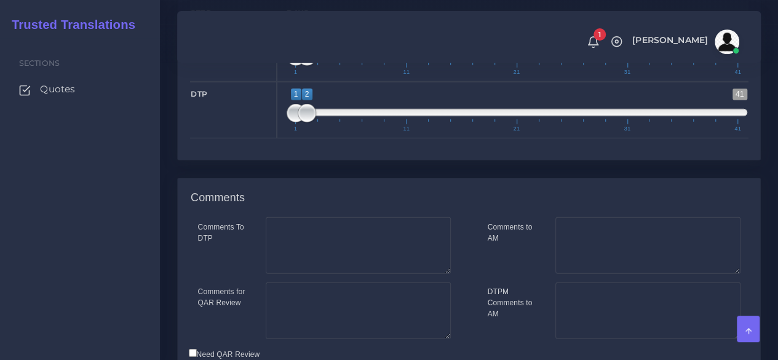
scroll to position [1722, 0]
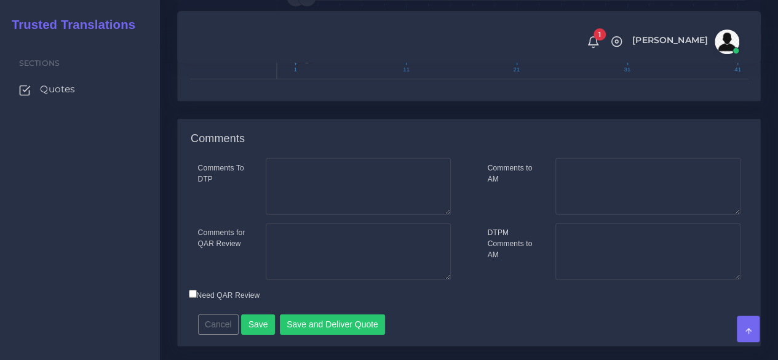
type input "1;1"
drag, startPoint x: 307, startPoint y: 95, endPoint x: 293, endPoint y: 98, distance: 14.5
type input "2;2"
drag, startPoint x: 288, startPoint y: 156, endPoint x: 295, endPoint y: 155, distance: 7.4
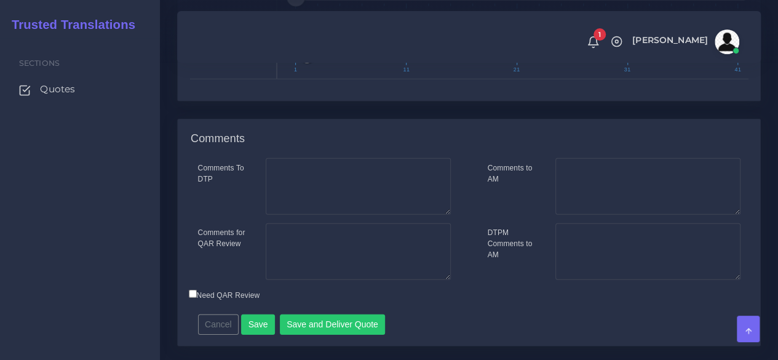
click at [295, 73] on span "1 41 2 2 2 — 2 1 11 21 31 41" at bounding box center [517, 51] width 461 height 43
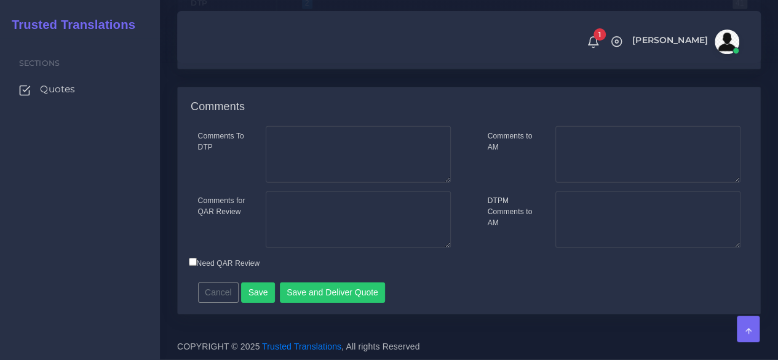
scroll to position [1848, 0]
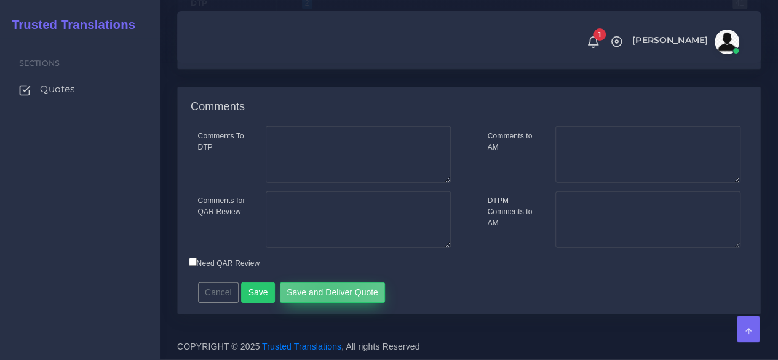
click at [322, 294] on button "Save and Deliver Quote" at bounding box center [333, 292] width 106 height 21
